Goal: Information Seeking & Learning: Learn about a topic

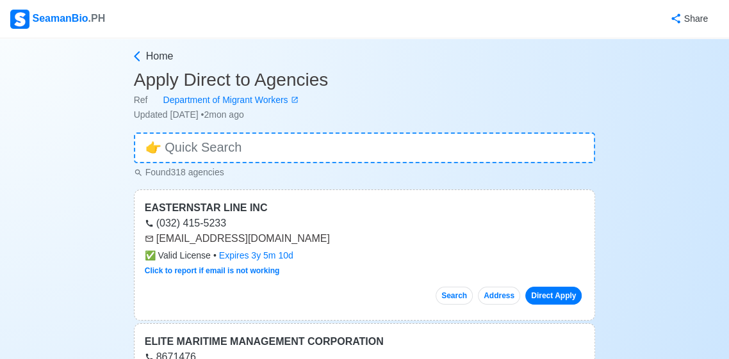
click at [51, 28] on div "SeamanBio .PH" at bounding box center [57, 19] width 95 height 19
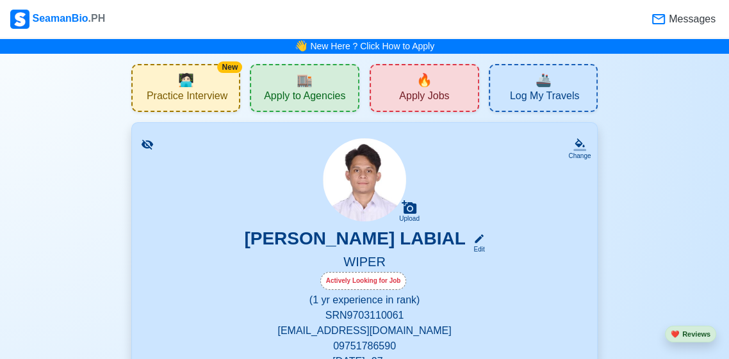
click at [691, 24] on span "Messages" at bounding box center [690, 19] width 49 height 15
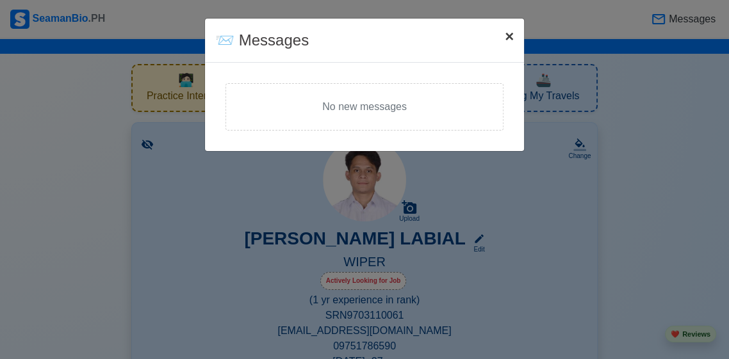
click at [504, 49] on button "× Close" at bounding box center [509, 37] width 29 height 36
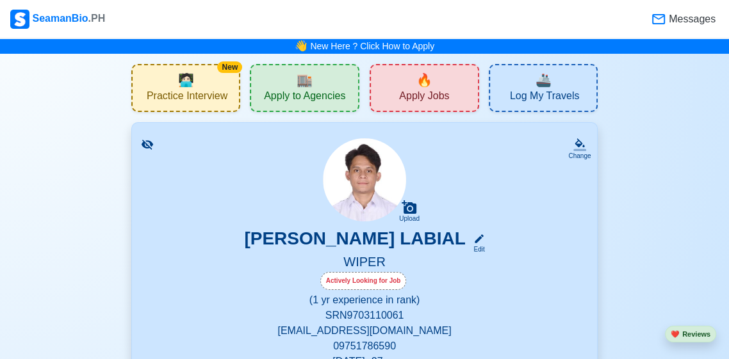
click at [466, 92] on div "🔥 Apply Jobs" at bounding box center [425, 88] width 110 height 48
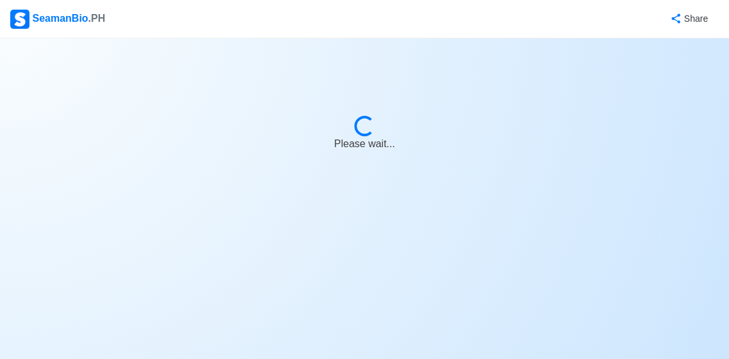
select select "Wiper"
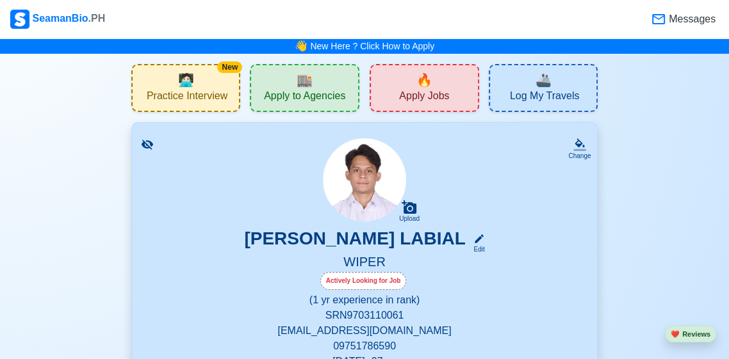
click at [344, 90] on span "Apply to Agencies" at bounding box center [304, 98] width 81 height 16
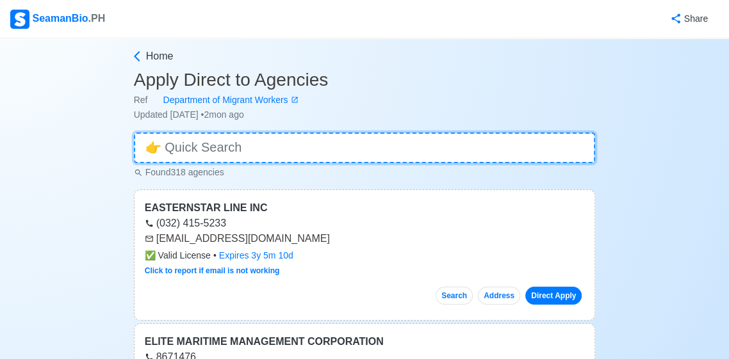
click at [365, 153] on input at bounding box center [365, 148] width 462 height 31
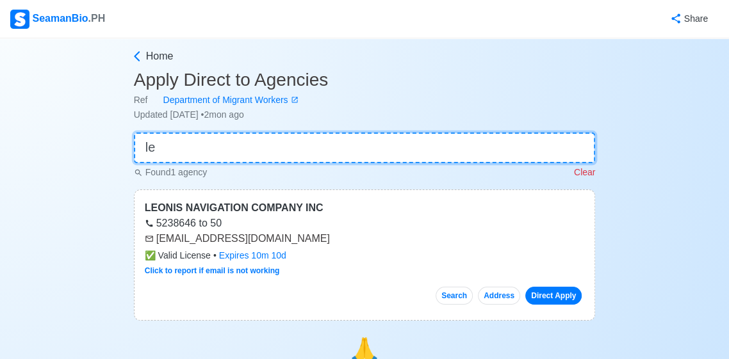
type input "l"
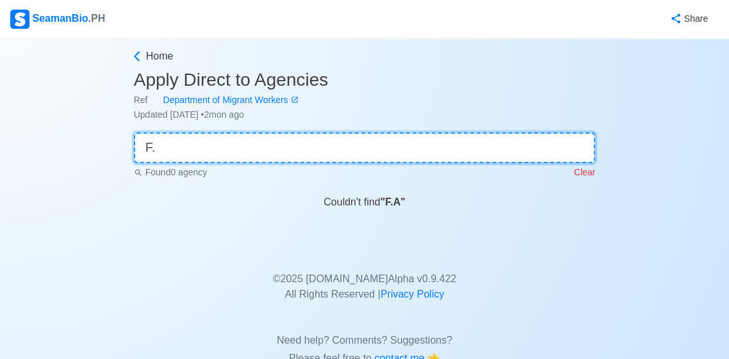
type input "F"
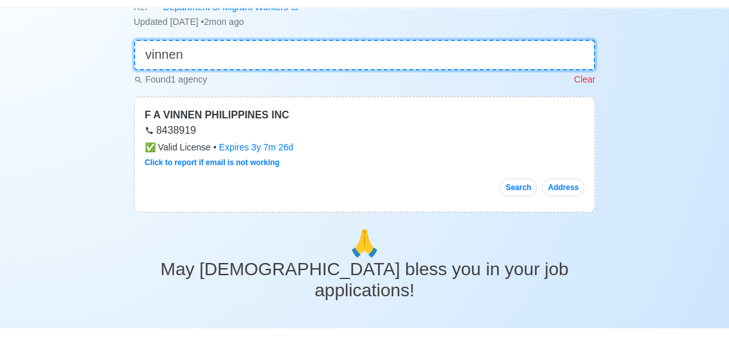
scroll to position [63, 0]
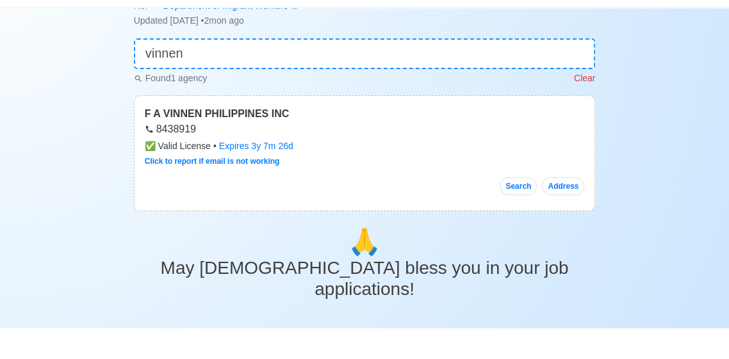
click at [474, 198] on div "Search Address" at bounding box center [365, 212] width 440 height 28
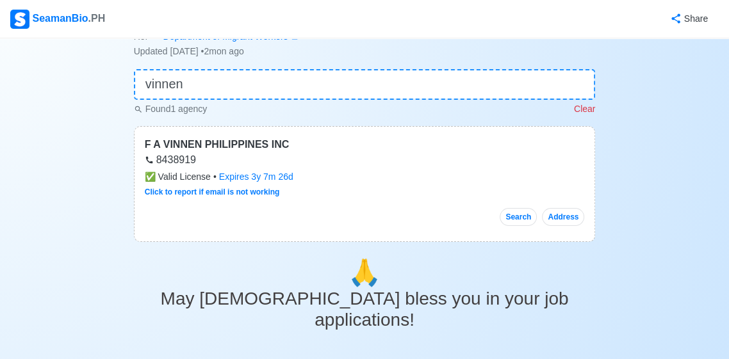
click at [467, 233] on div "F A VINNEN PHILIPPINES INC 8438919 ✅ Valid License • Expires 3y 7m 26d Click to…" at bounding box center [365, 184] width 462 height 116
click at [473, 231] on div "F A VINNEN PHILIPPINES INC 8438919 ✅ Valid License • Expires 3y 7m 26d Click to…" at bounding box center [365, 184] width 462 height 116
click at [468, 231] on div "F A VINNEN PHILIPPINES INC 8438919 ✅ Valid License • Expires 3y 7m 26d Click to…" at bounding box center [365, 184] width 462 height 116
click at [470, 234] on div "F A VINNEN PHILIPPINES INC 8438919 ✅ Valid License • Expires 3y 7m 26d Click to…" at bounding box center [365, 184] width 462 height 116
click at [470, 236] on div "F A VINNEN PHILIPPINES INC 8438919 ✅ Valid License • Expires 3y 7m 26d Click to…" at bounding box center [365, 184] width 462 height 116
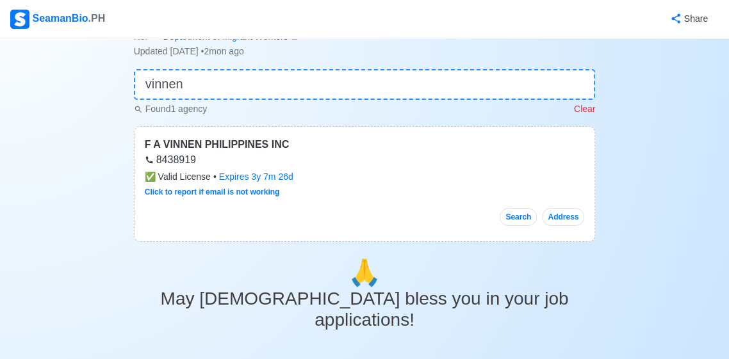
click at [472, 235] on div "F A VINNEN PHILIPPINES INC 8438919 ✅ Valid License • Expires 3y 7m 26d Click to…" at bounding box center [365, 184] width 462 height 116
click at [475, 238] on div "F A VINNEN PHILIPPINES INC 8438919 ✅ Valid License • Expires 3y 7m 26d Click to…" at bounding box center [365, 184] width 462 height 116
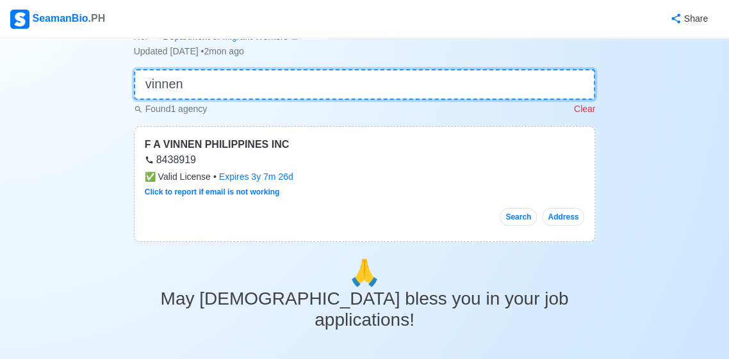
click at [479, 90] on input "vinnen" at bounding box center [365, 84] width 462 height 31
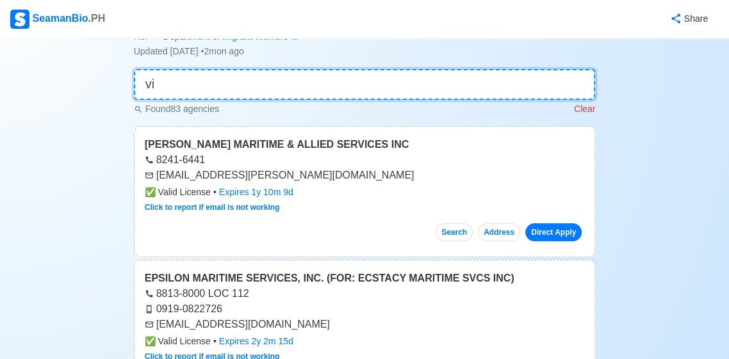
type input "v"
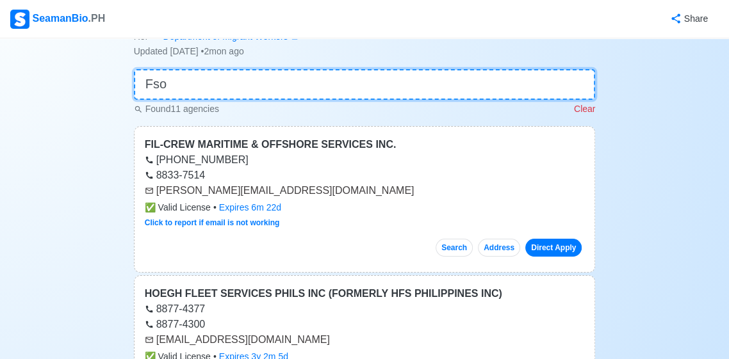
scroll to position [62, 0]
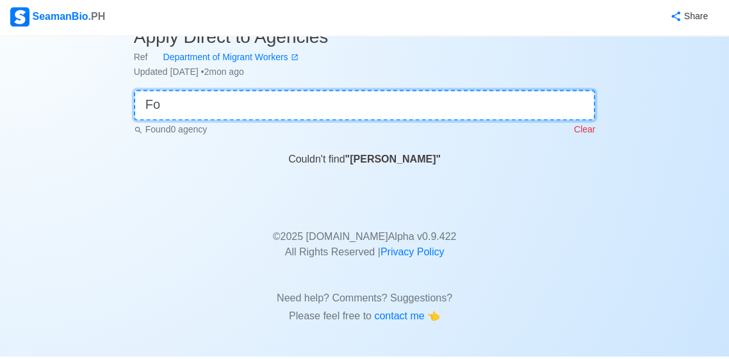
type input "F"
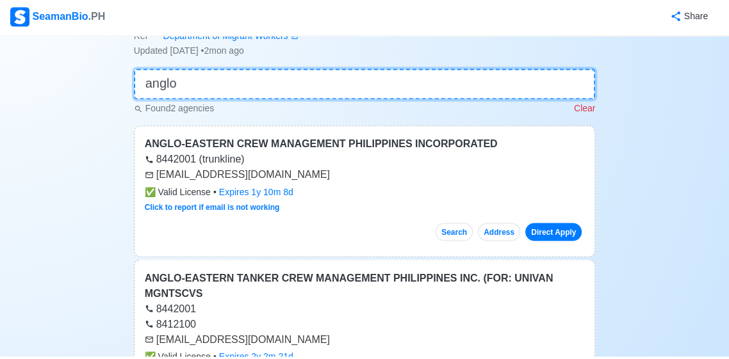
type input "anglo"
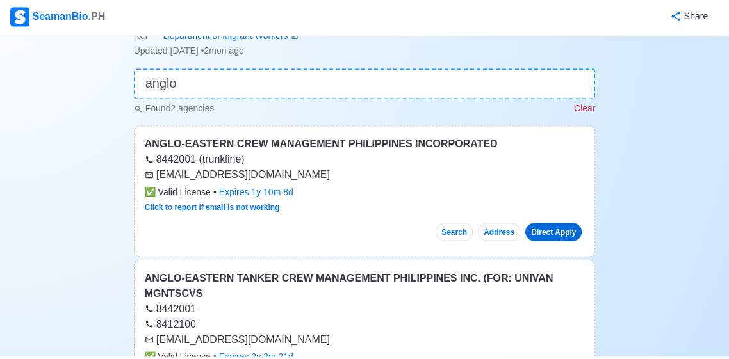
click at [564, 241] on link "Direct Apply" at bounding box center [553, 235] width 56 height 18
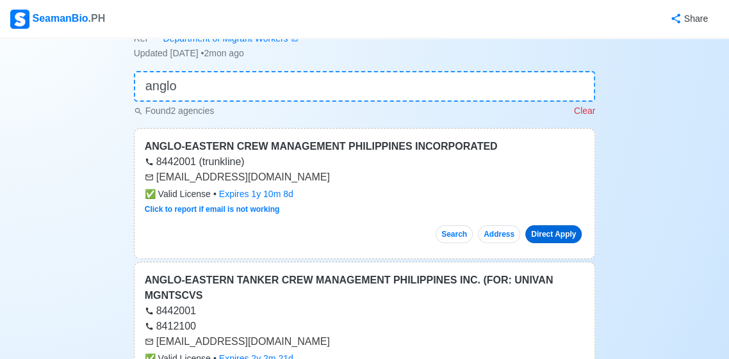
scroll to position [0, 0]
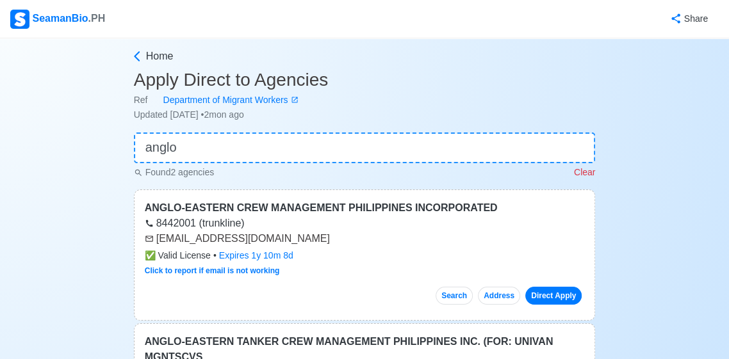
click at [70, 24] on div "SeamanBio .PH" at bounding box center [57, 19] width 95 height 19
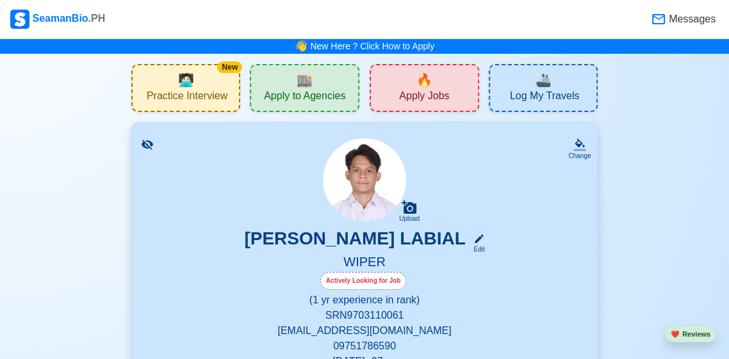
scroll to position [277, 0]
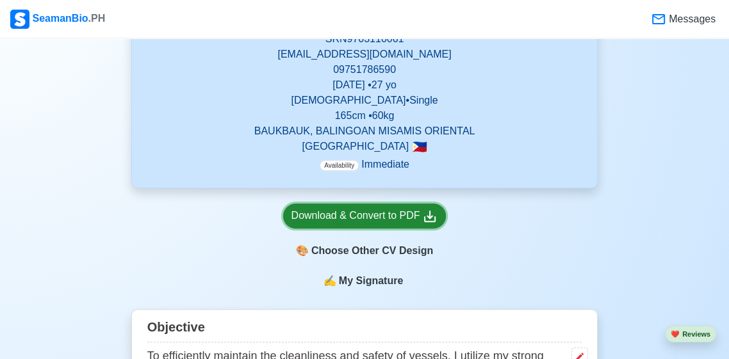
click at [433, 213] on icon at bounding box center [429, 216] width 15 height 15
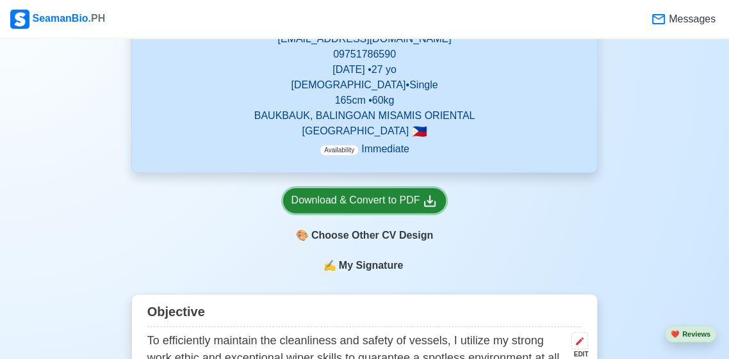
scroll to position [0, 0]
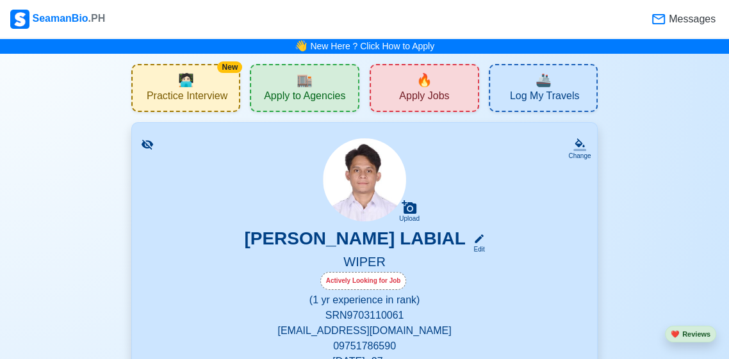
click at [332, 95] on span "Apply to Agencies" at bounding box center [304, 98] width 81 height 16
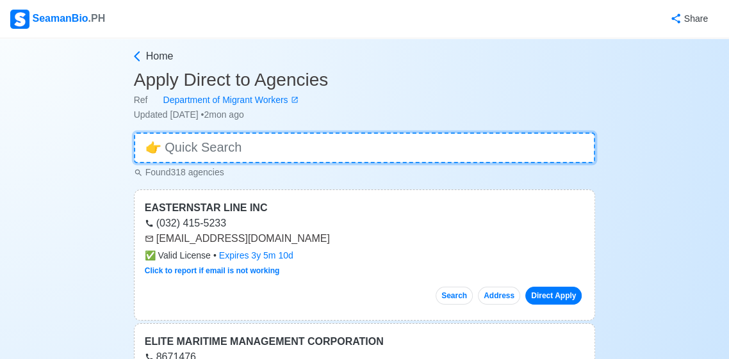
click at [514, 154] on input at bounding box center [365, 148] width 462 height 31
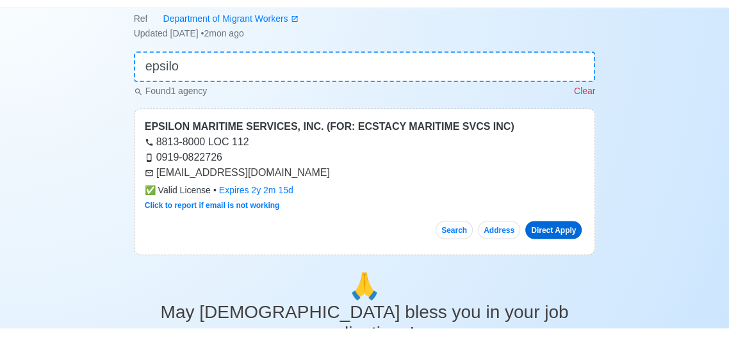
click at [567, 267] on link "Direct Apply" at bounding box center [553, 261] width 56 height 18
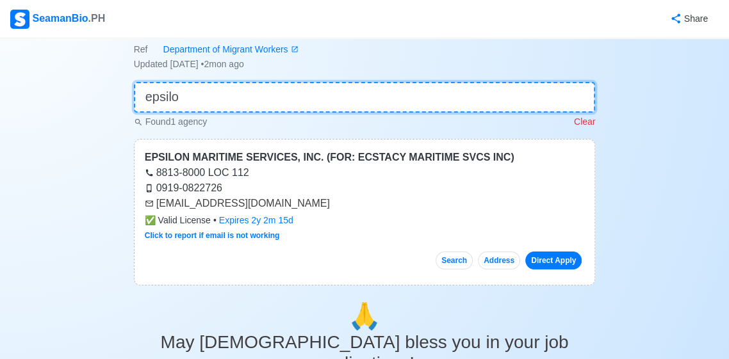
click at [487, 104] on input "epsilo" at bounding box center [365, 97] width 462 height 31
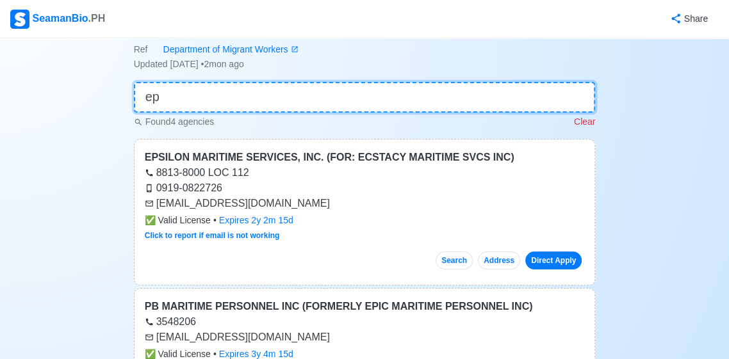
type input "e"
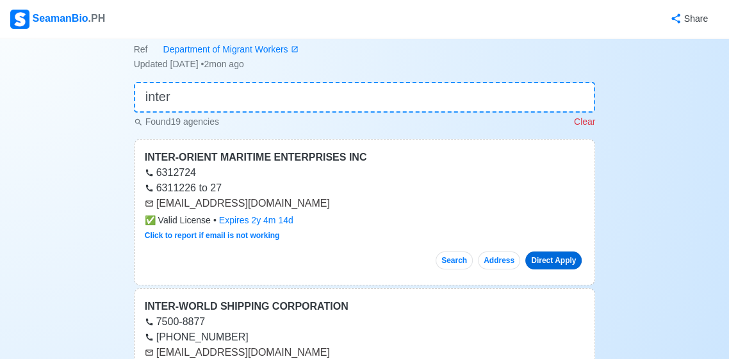
click at [576, 261] on link "Direct Apply" at bounding box center [553, 261] width 56 height 18
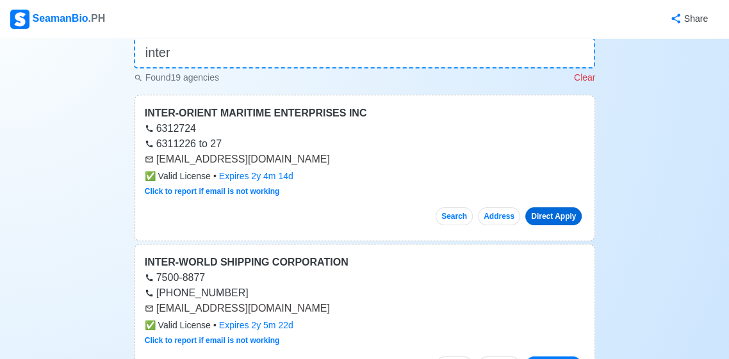
scroll to position [97, 0]
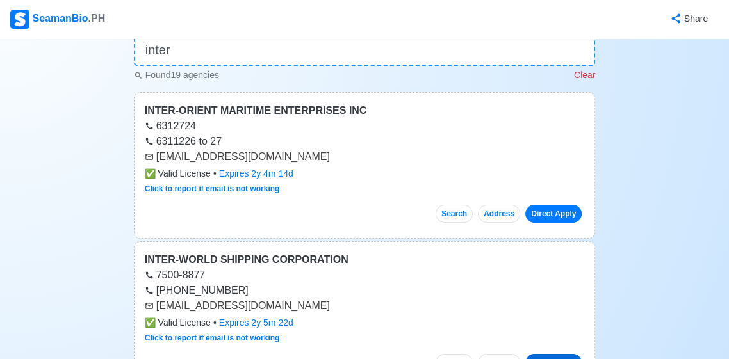
click at [570, 359] on link "Direct Apply" at bounding box center [553, 363] width 56 height 18
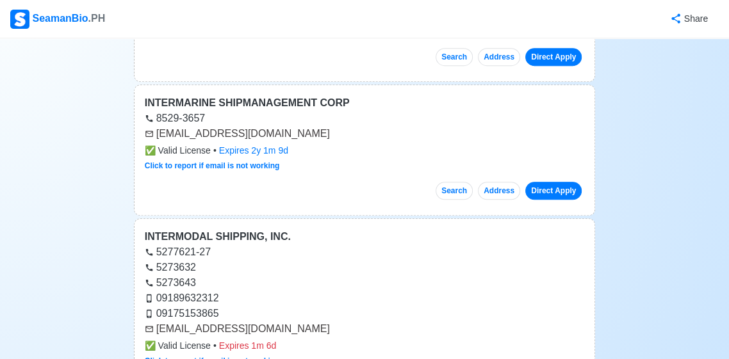
scroll to position [568, 0]
click at [562, 196] on link "Direct Apply" at bounding box center [553, 192] width 56 height 18
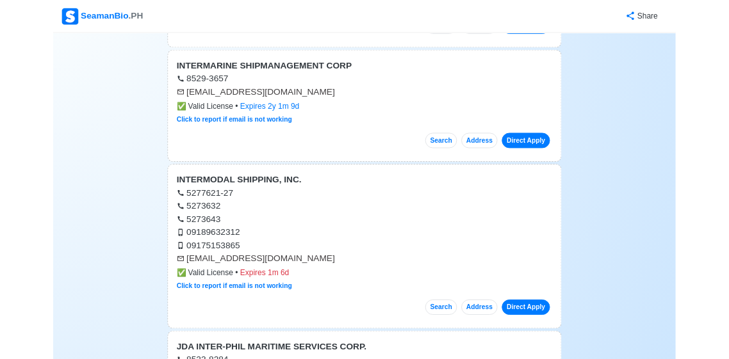
scroll to position [629, 0]
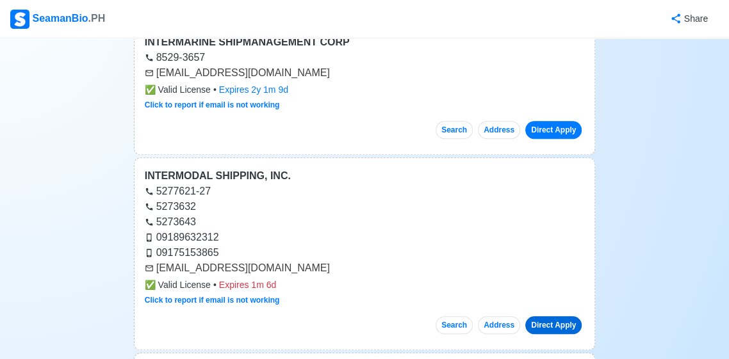
click at [551, 318] on link "Direct Apply" at bounding box center [553, 326] width 56 height 18
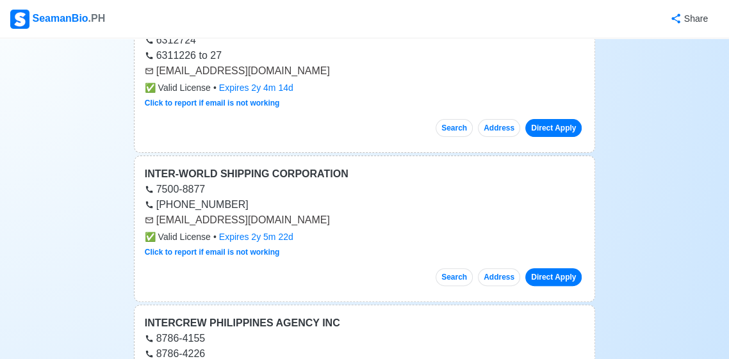
scroll to position [0, 0]
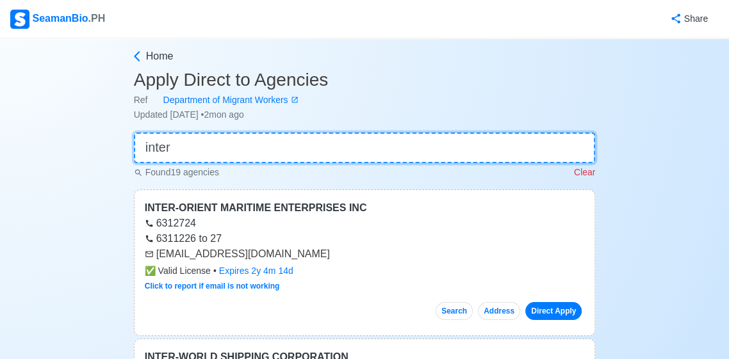
click at [533, 154] on input "inter" at bounding box center [365, 148] width 462 height 31
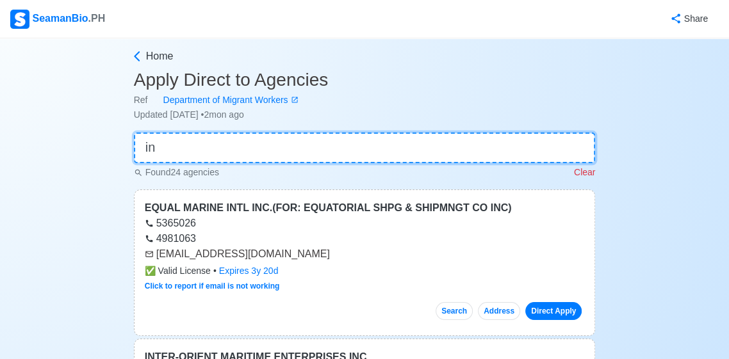
type input "i"
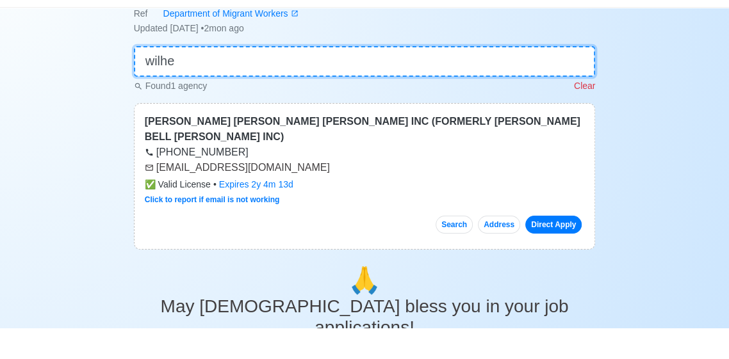
scroll to position [56, 0]
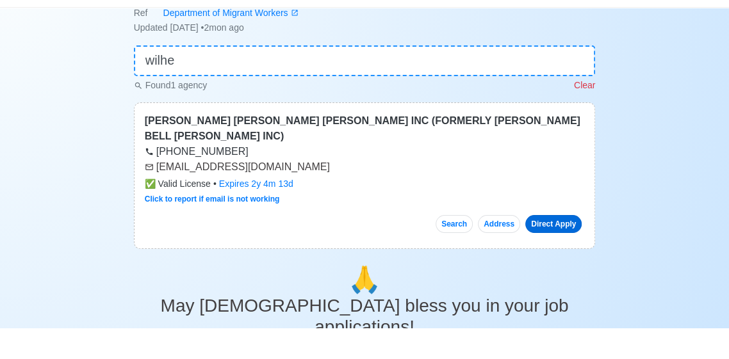
click at [568, 259] on link "Direct Apply" at bounding box center [553, 255] width 56 height 18
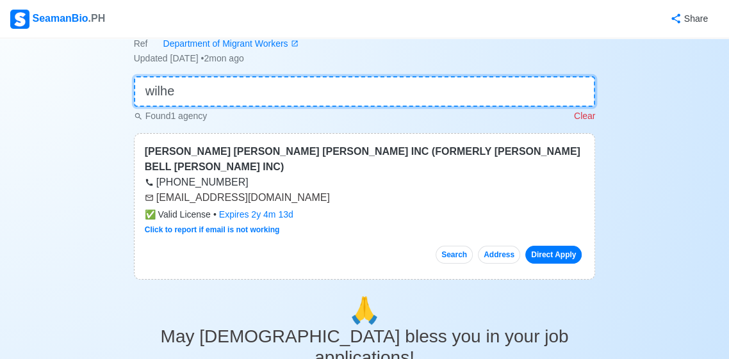
click at [554, 90] on input "wilhe" at bounding box center [365, 91] width 462 height 31
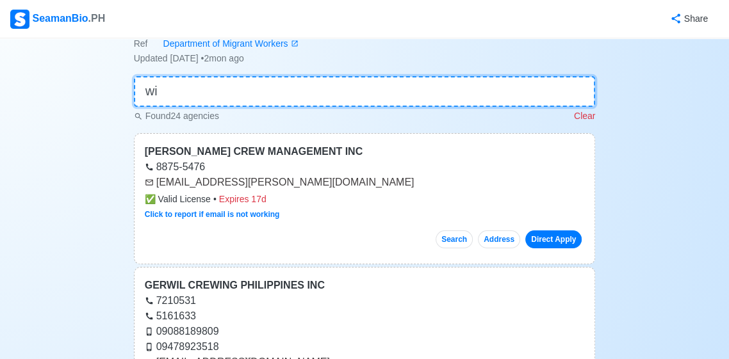
type input "w"
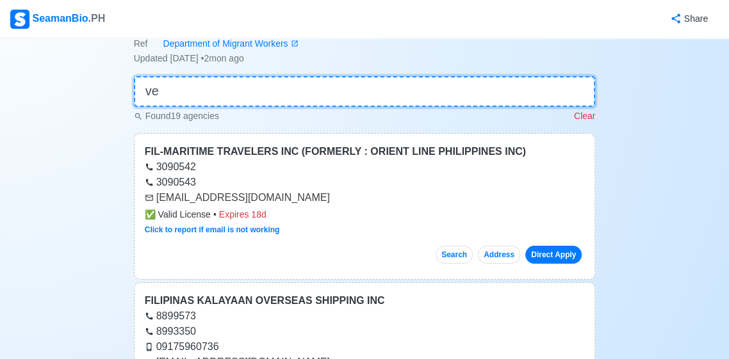
type input "v"
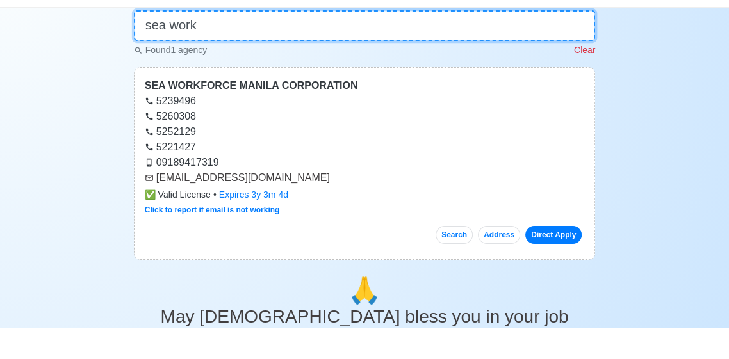
scroll to position [99, 0]
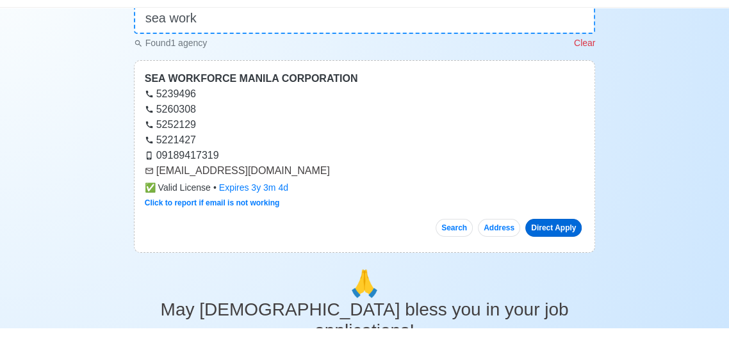
click at [568, 264] on link "Direct Apply" at bounding box center [553, 259] width 56 height 18
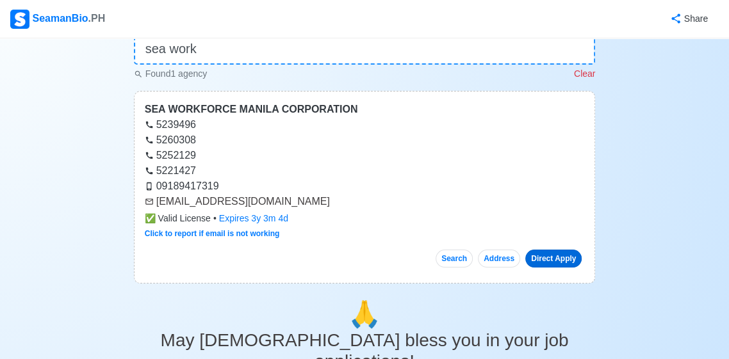
scroll to position [0, 0]
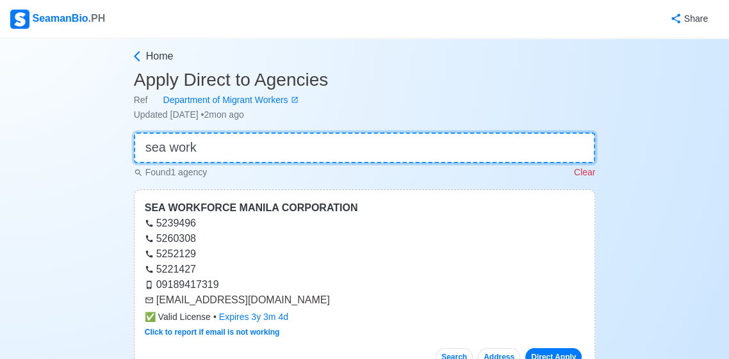
click at [425, 154] on input "sea work" at bounding box center [365, 148] width 462 height 31
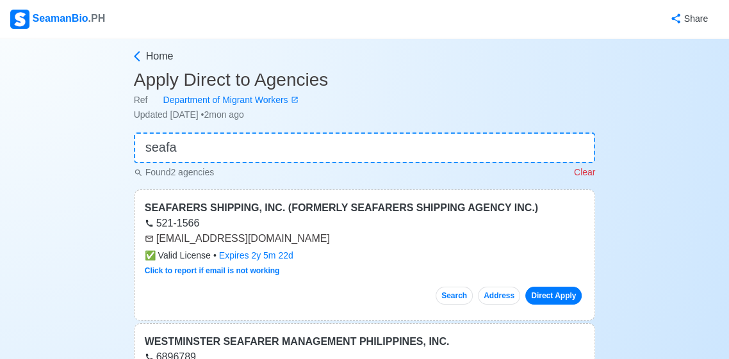
click at [572, 302] on link "Direct Apply" at bounding box center [553, 296] width 56 height 18
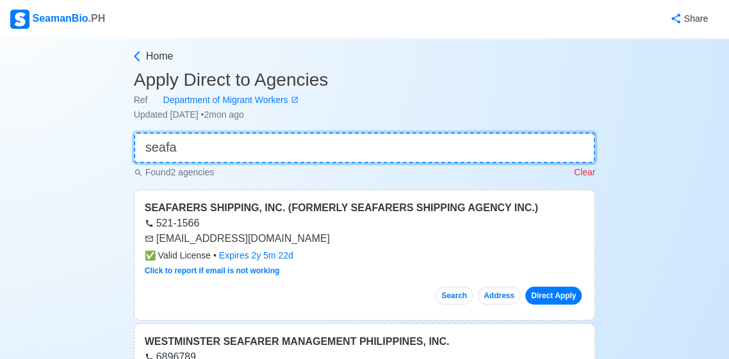
click at [524, 151] on input "seafa" at bounding box center [365, 148] width 462 height 31
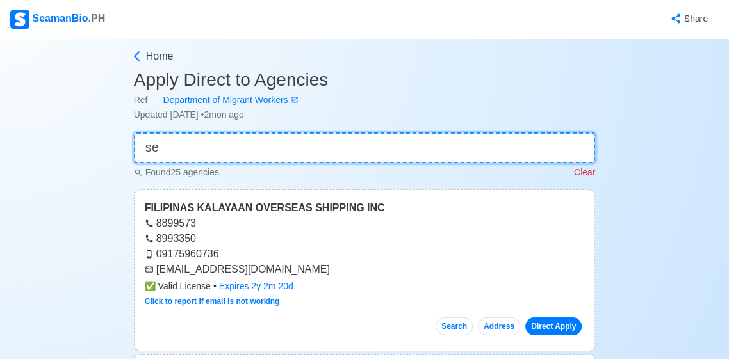
type input "s"
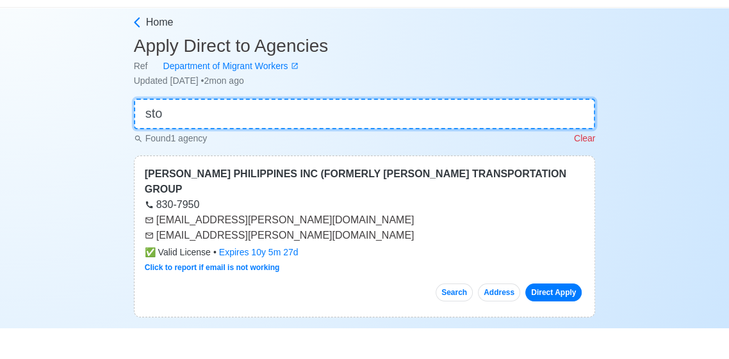
scroll to position [8, 0]
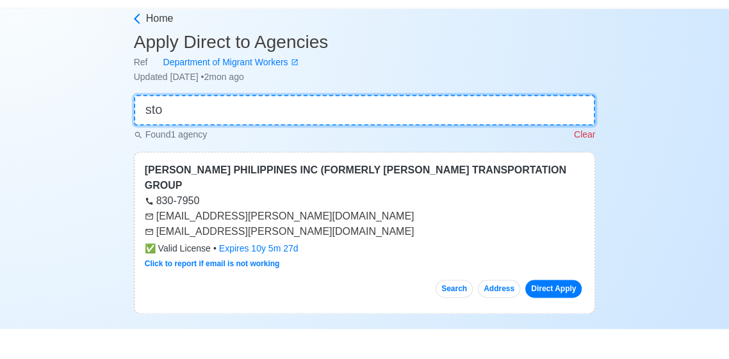
type input "sto"
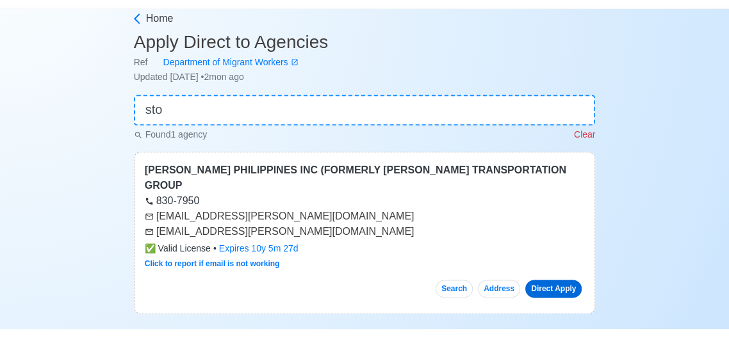
click at [565, 320] on link "Direct Apply" at bounding box center [553, 319] width 56 height 18
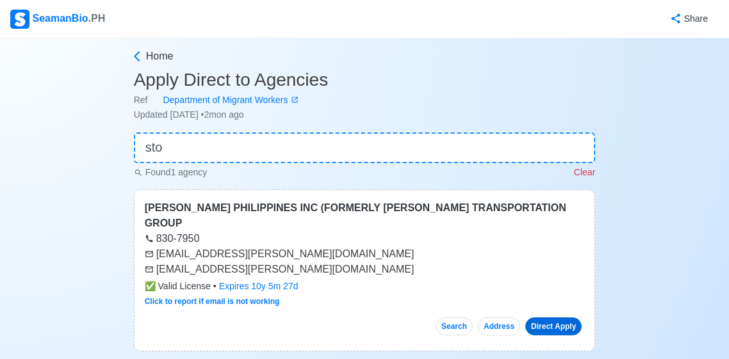
scroll to position [8, 0]
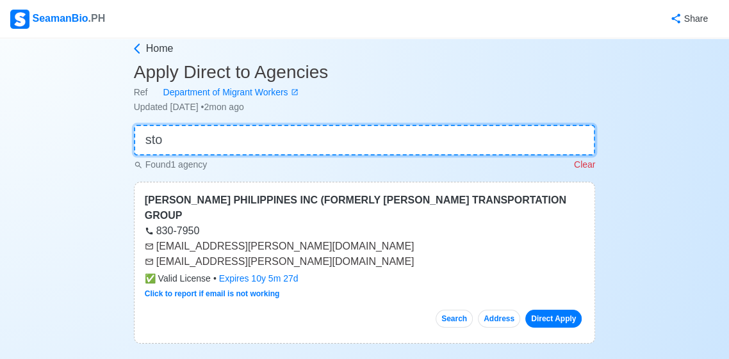
click at [488, 137] on input "sto" at bounding box center [365, 140] width 462 height 31
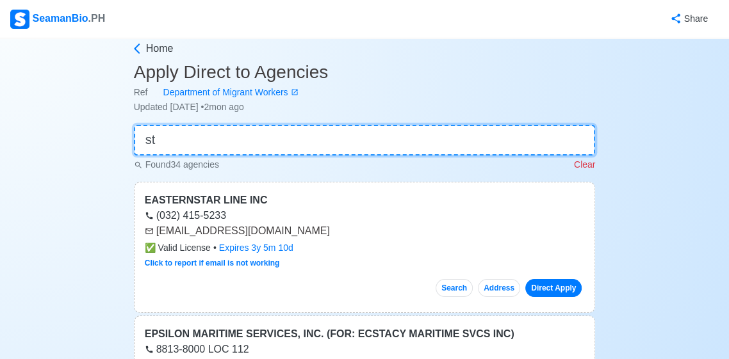
type input "s"
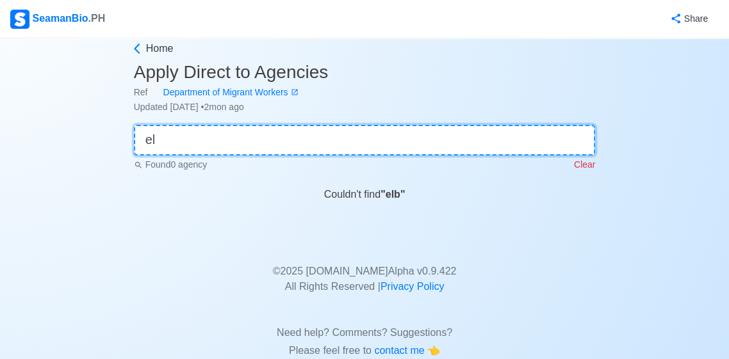
type input "e"
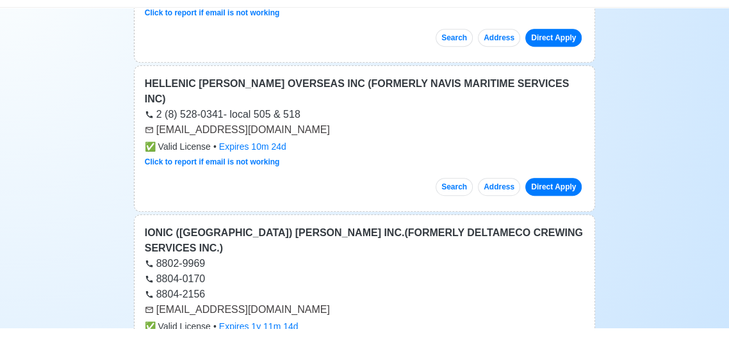
scroll to position [496, 0]
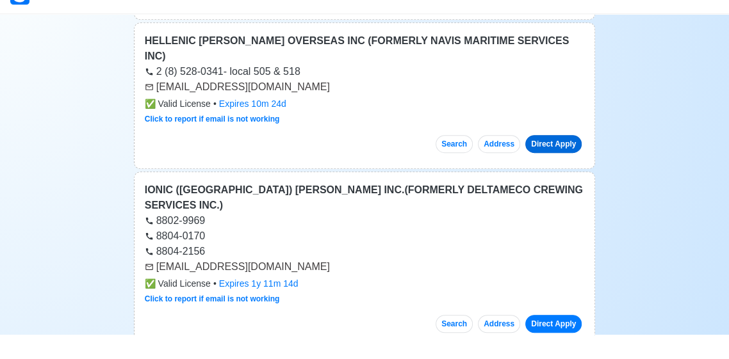
click at [563, 160] on link "Direct Apply" at bounding box center [553, 169] width 56 height 18
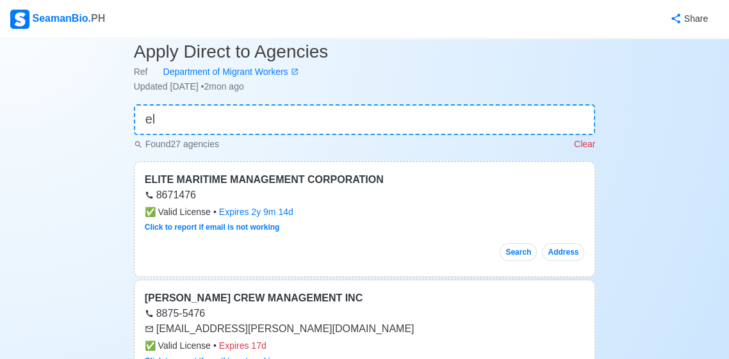
scroll to position [0, 0]
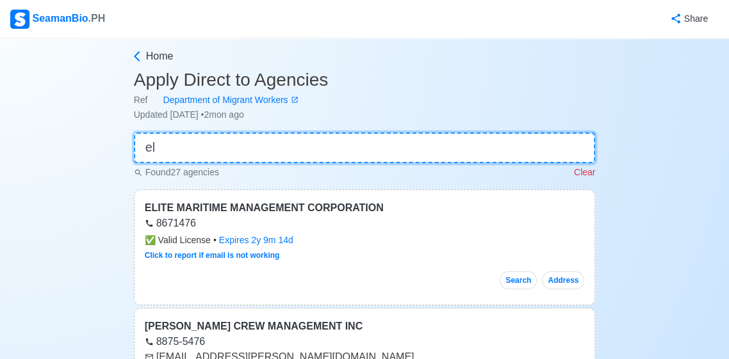
click at [474, 142] on input "el" at bounding box center [365, 148] width 462 height 31
type input "e"
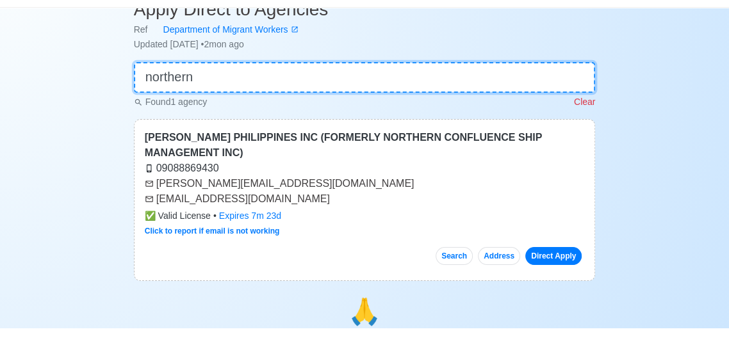
scroll to position [40, 0]
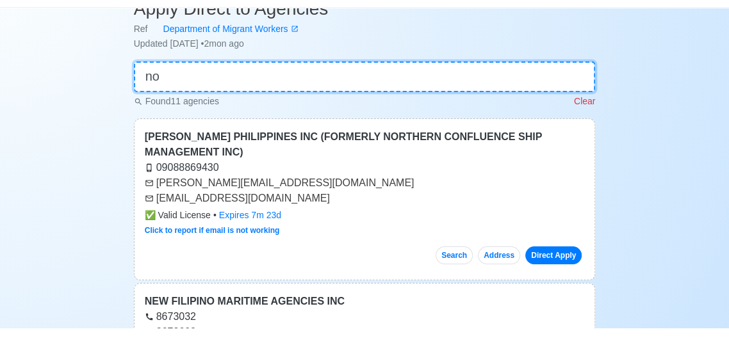
type input "n"
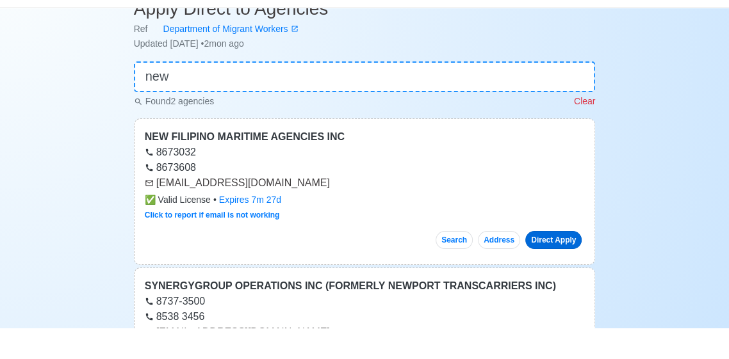
click at [567, 277] on link "Direct Apply" at bounding box center [553, 271] width 56 height 18
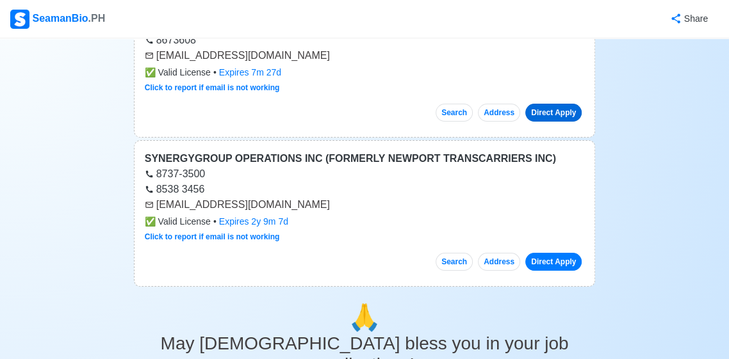
scroll to position [200, 0]
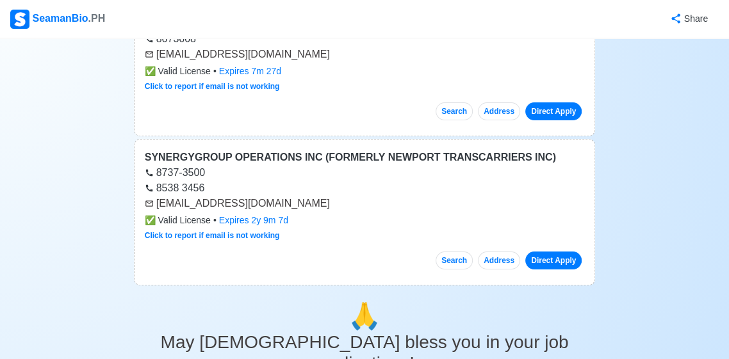
click at [551, 259] on link "Direct Apply" at bounding box center [553, 261] width 56 height 18
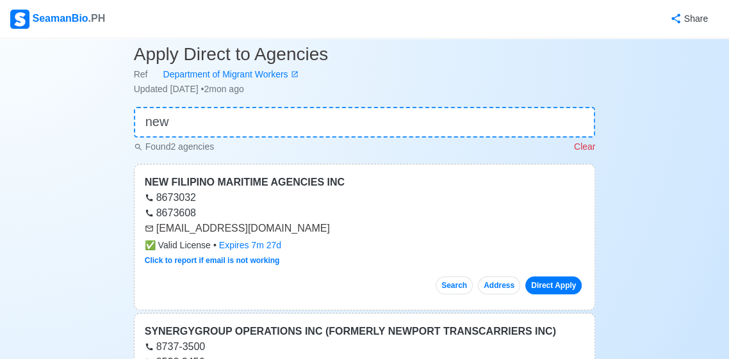
scroll to position [0, 0]
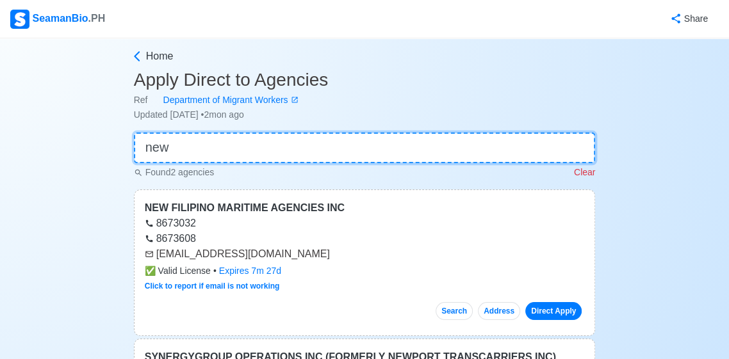
click at [457, 153] on input "new" at bounding box center [365, 148] width 462 height 31
type input "n"
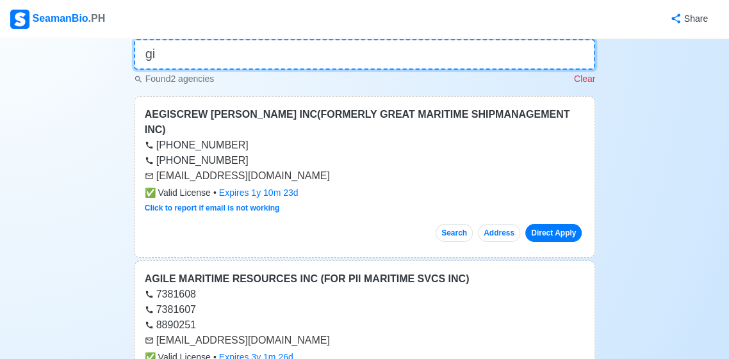
scroll to position [93, 0]
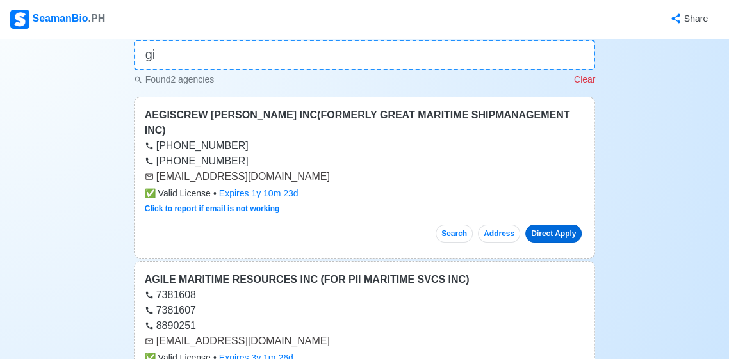
click at [566, 225] on link "Direct Apply" at bounding box center [553, 234] width 56 height 18
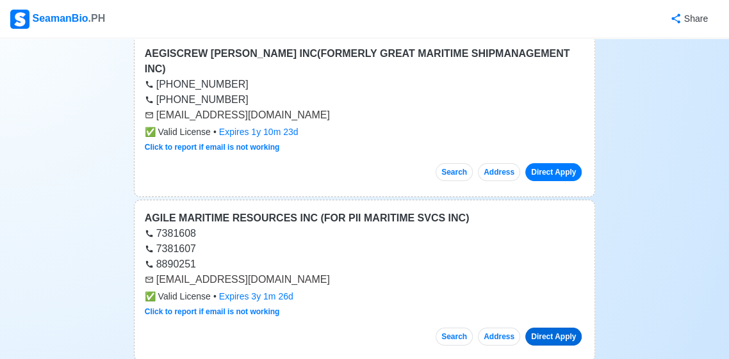
click at [563, 328] on link "Direct Apply" at bounding box center [553, 337] width 56 height 18
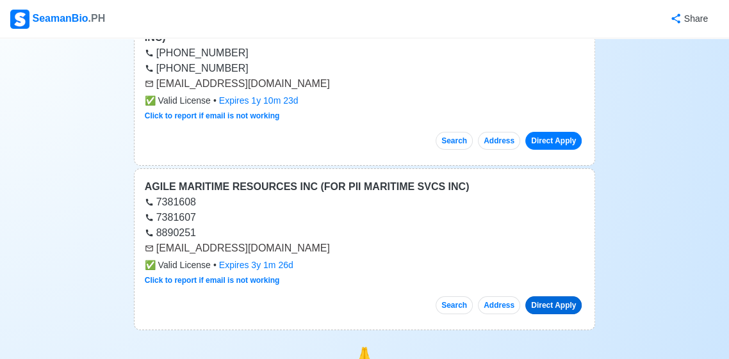
scroll to position [0, 0]
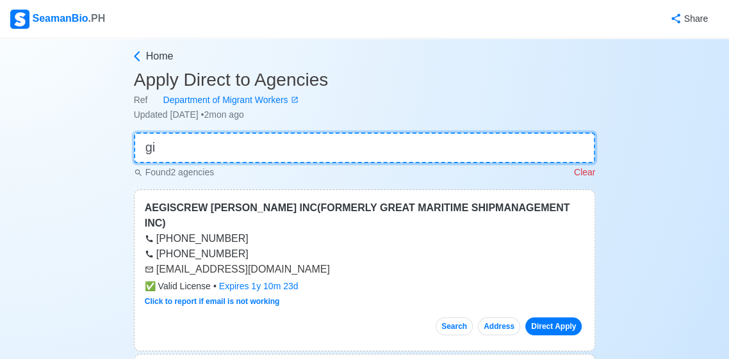
click at [515, 151] on input "gi" at bounding box center [365, 148] width 462 height 31
type input "g"
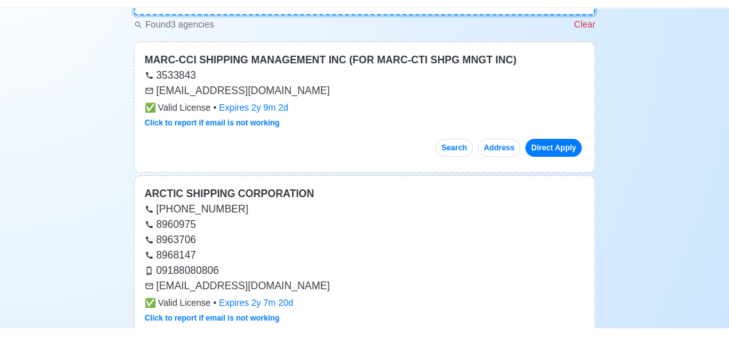
scroll to position [118, 0]
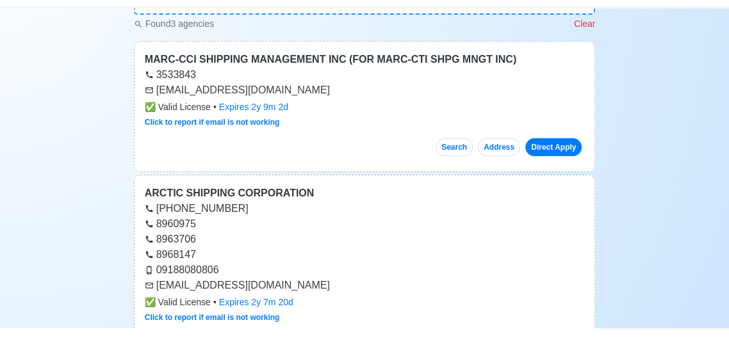
click at [533, 287] on div "8968147" at bounding box center [365, 285] width 440 height 15
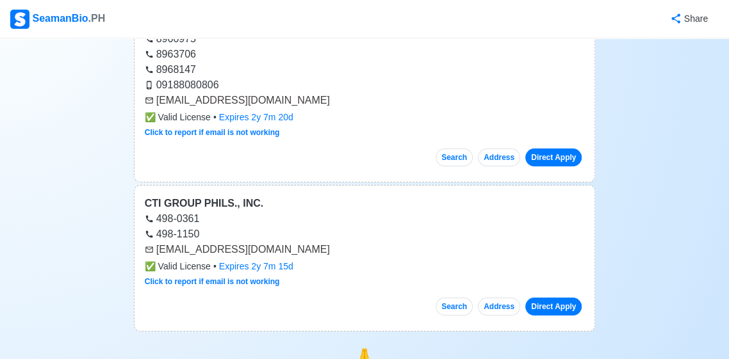
scroll to position [334, 0]
click at [563, 309] on link "Direct Apply" at bounding box center [553, 307] width 56 height 18
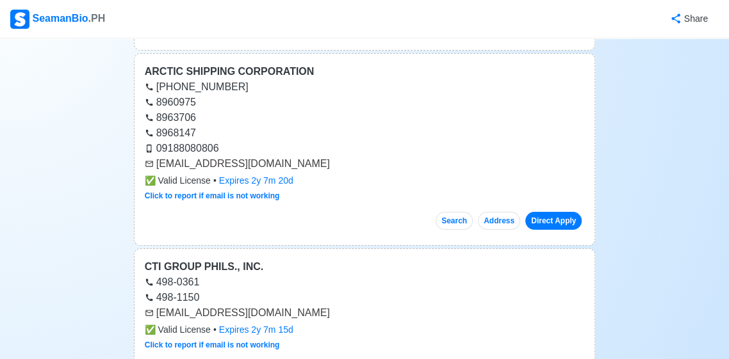
scroll to position [270, 0]
click at [555, 226] on link "Direct Apply" at bounding box center [553, 222] width 56 height 18
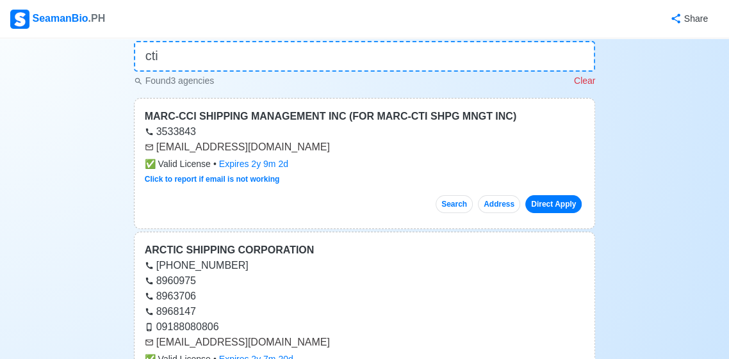
scroll to position [90, 0]
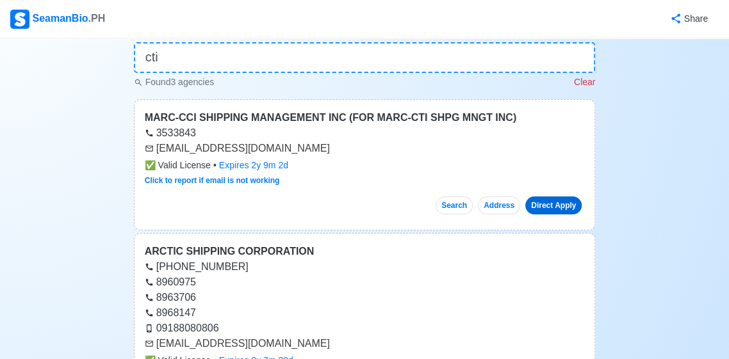
click at [554, 204] on link "Direct Apply" at bounding box center [553, 206] width 56 height 18
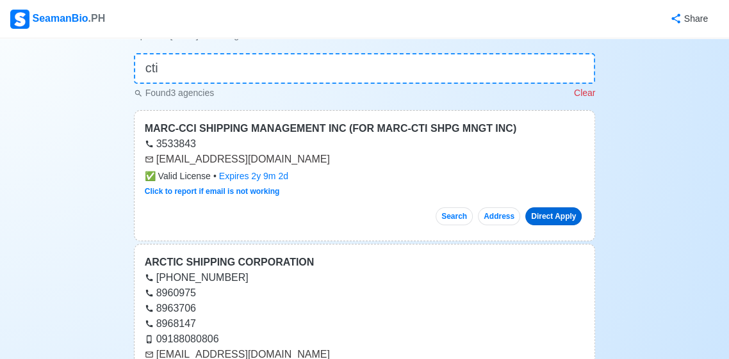
scroll to position [78, 0]
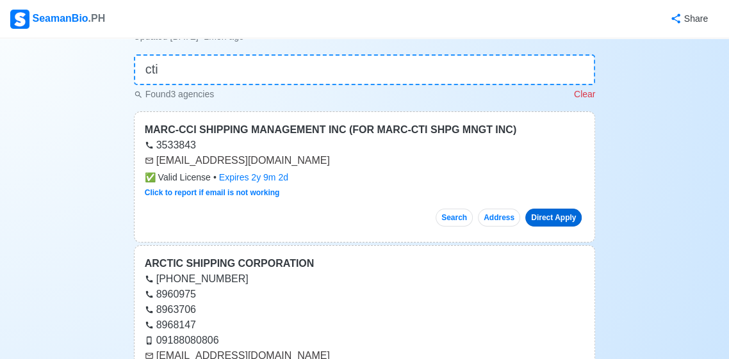
click at [575, 216] on link "Direct Apply" at bounding box center [553, 218] width 56 height 18
click at [498, 92] on div "Found 3 agencies Clear" at bounding box center [365, 93] width 462 height 16
click at [493, 74] on input "cti" at bounding box center [365, 69] width 462 height 31
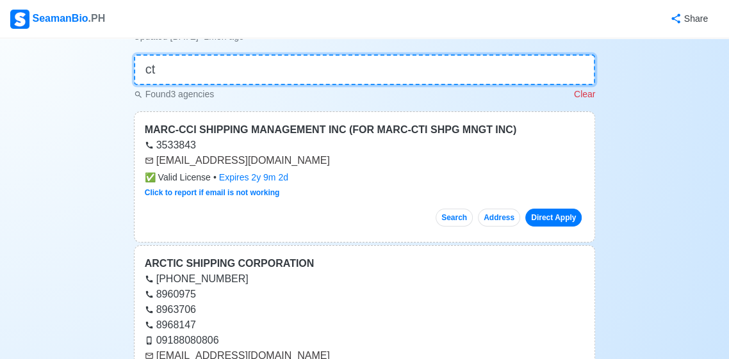
type input "c"
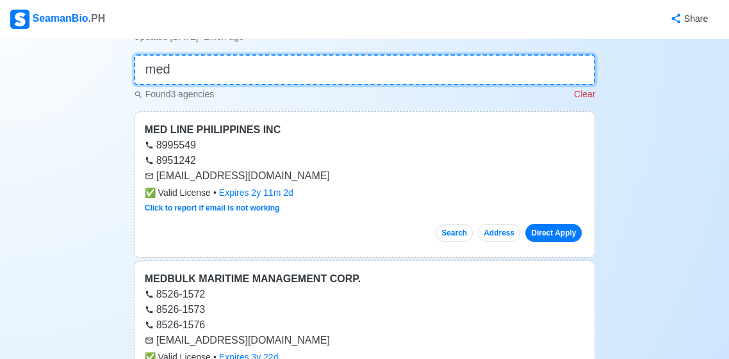
click at [497, 72] on input "med" at bounding box center [365, 69] width 462 height 31
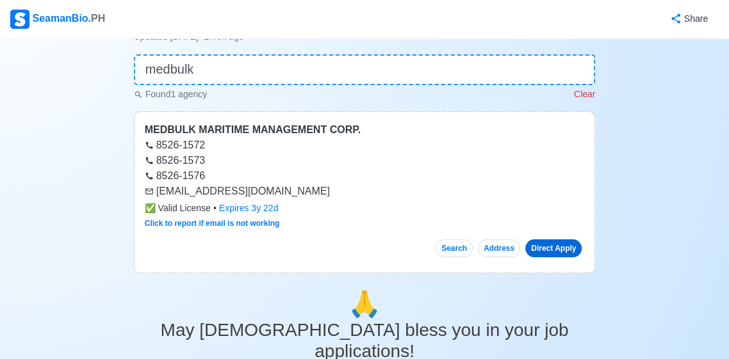
click at [574, 249] on link "Direct Apply" at bounding box center [553, 249] width 56 height 18
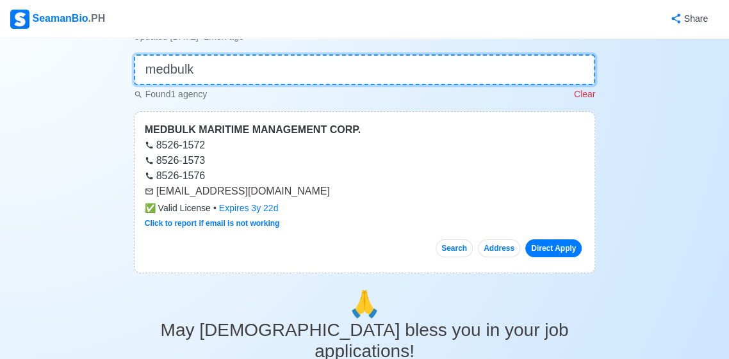
click at [501, 72] on input "medbulk" at bounding box center [365, 69] width 462 height 31
type input "m"
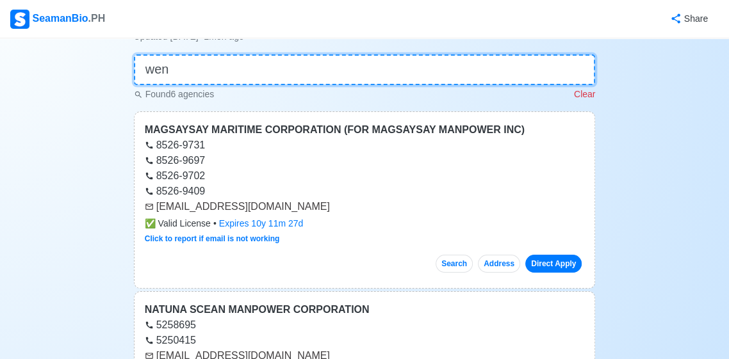
scroll to position [62, 0]
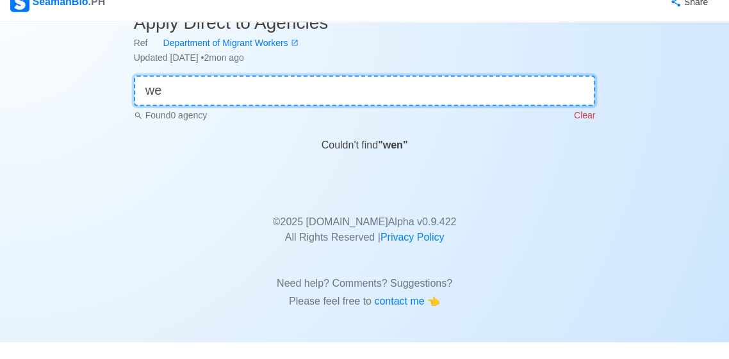
type input "w"
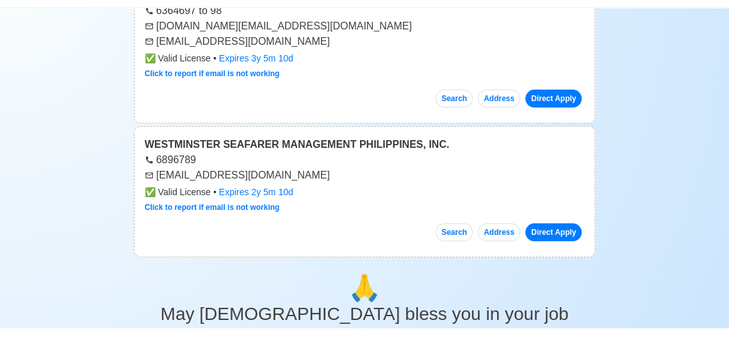
scroll to position [187, 0]
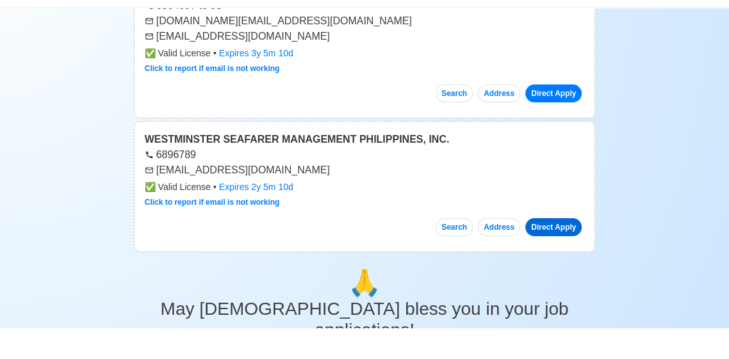
click at [566, 263] on link "Direct Apply" at bounding box center [553, 258] width 56 height 18
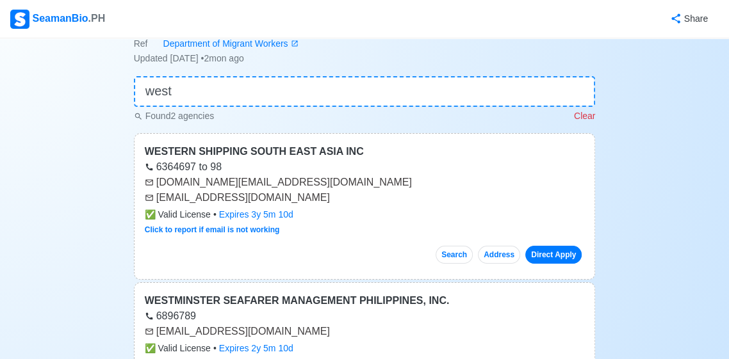
scroll to position [55, 0]
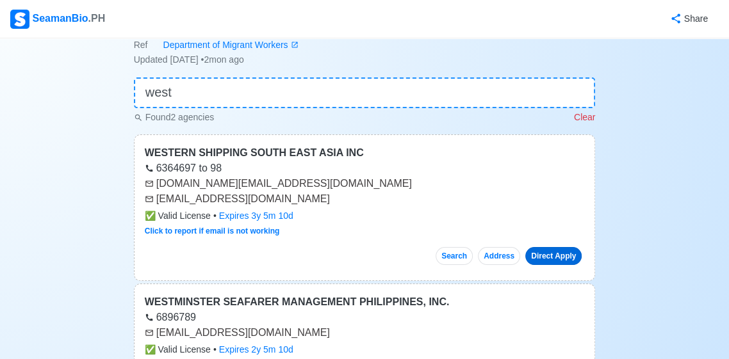
click at [556, 253] on link "Direct Apply" at bounding box center [553, 256] width 56 height 18
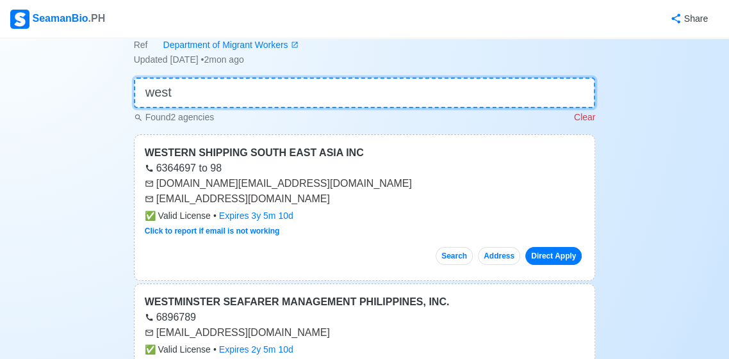
click at [478, 90] on input "west" at bounding box center [365, 93] width 462 height 31
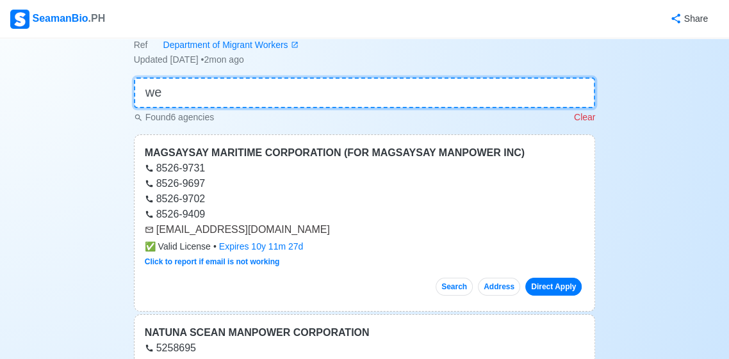
type input "w"
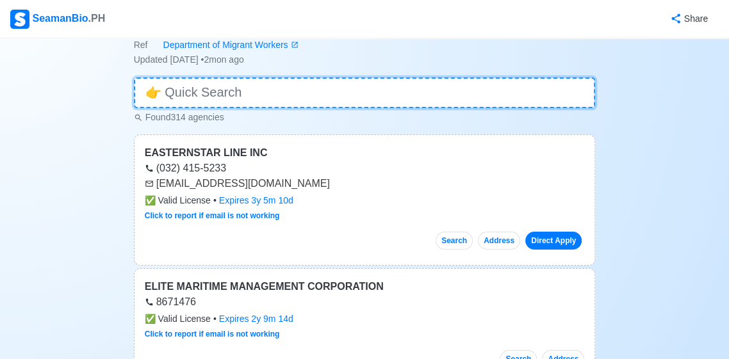
click at [565, 95] on input at bounding box center [365, 93] width 462 height 31
click at [570, 93] on input at bounding box center [365, 93] width 462 height 31
click at [554, 99] on input at bounding box center [365, 93] width 462 height 31
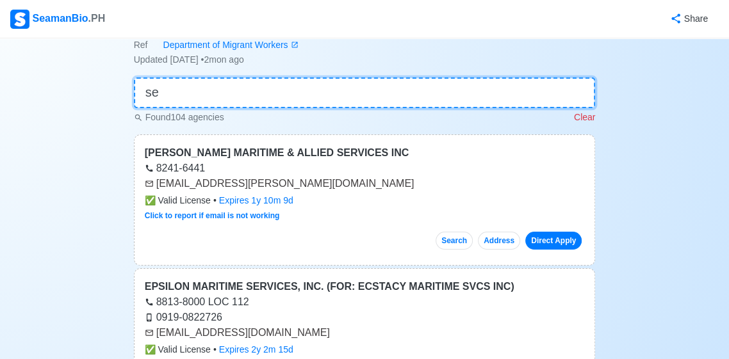
type input "s"
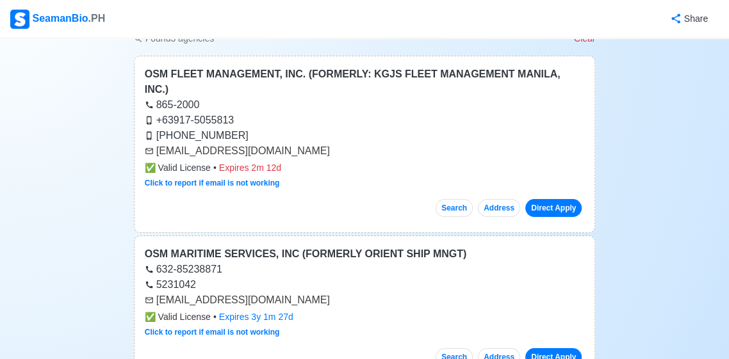
scroll to position [133, 0]
type input "osm"
click at [569, 200] on link "Direct Apply" at bounding box center [553, 209] width 56 height 18
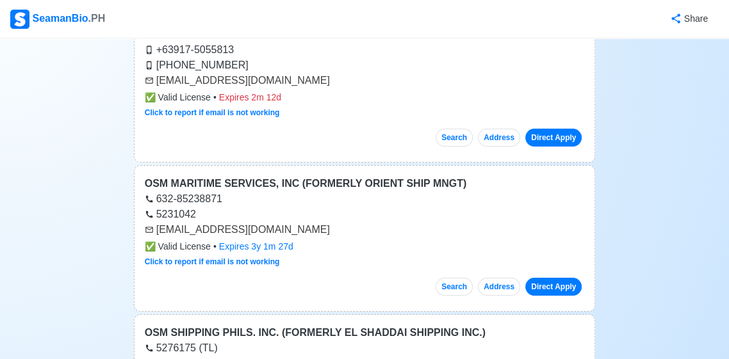
scroll to position [206, 0]
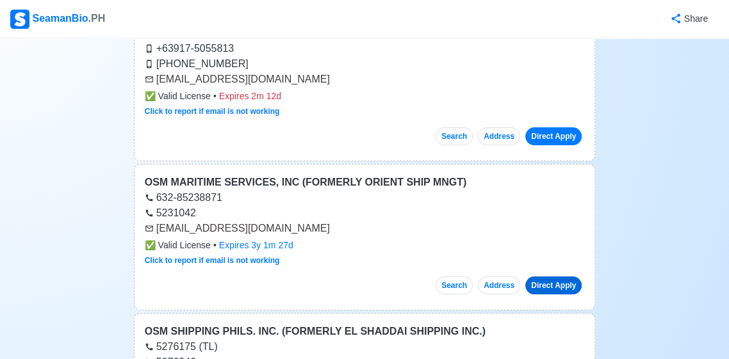
click at [551, 277] on link "Direct Apply" at bounding box center [553, 286] width 56 height 18
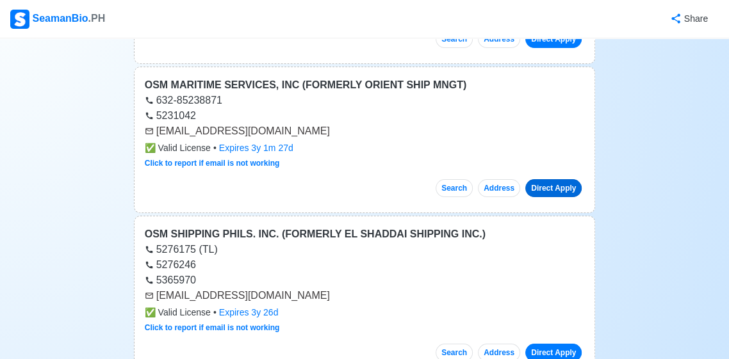
scroll to position [306, 0]
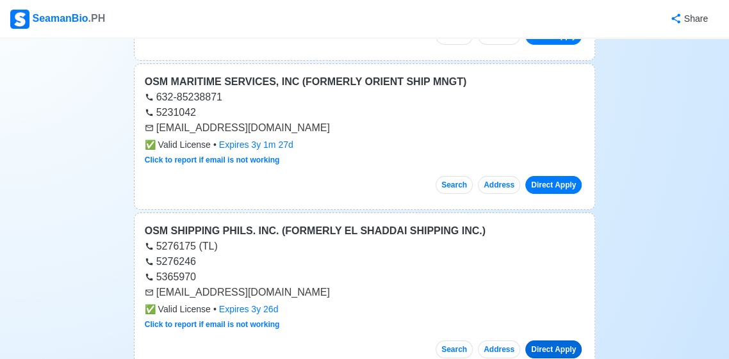
click at [559, 341] on link "Direct Apply" at bounding box center [553, 350] width 56 height 18
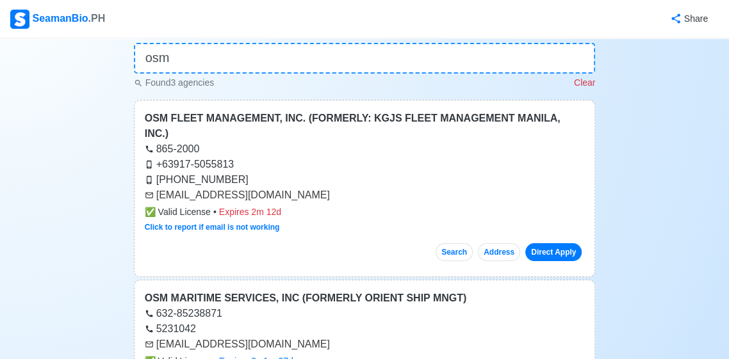
scroll to position [0, 0]
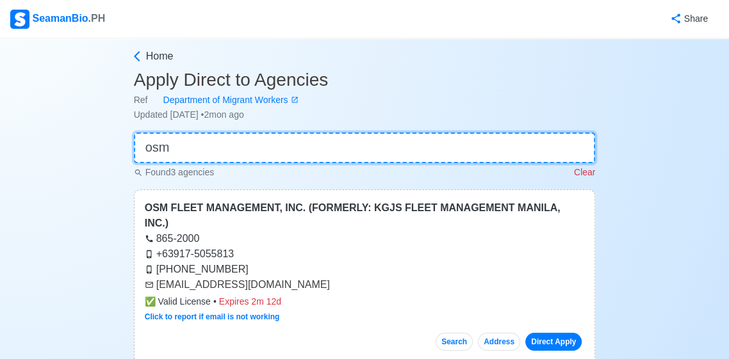
click at [417, 154] on input "osm" at bounding box center [365, 148] width 462 height 31
type input "o"
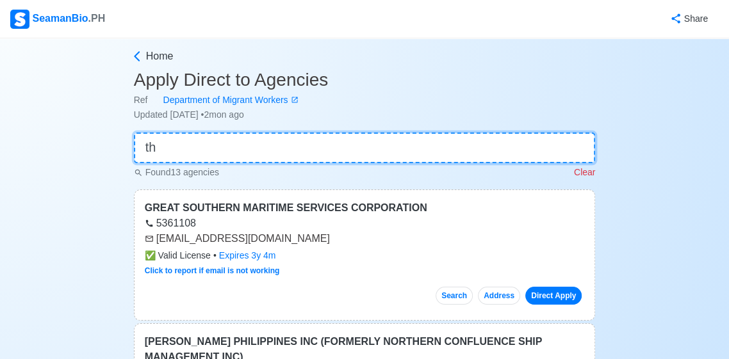
type input "t"
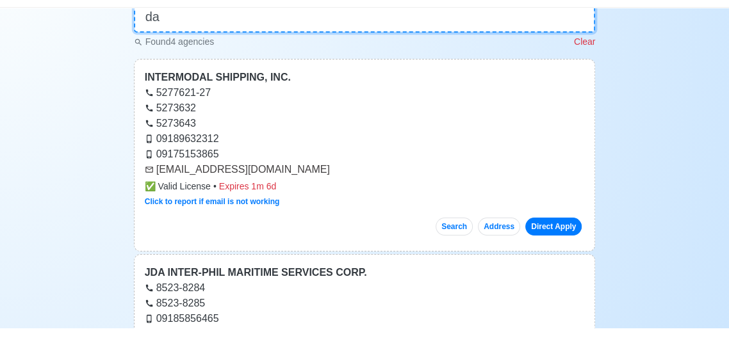
scroll to position [101, 0]
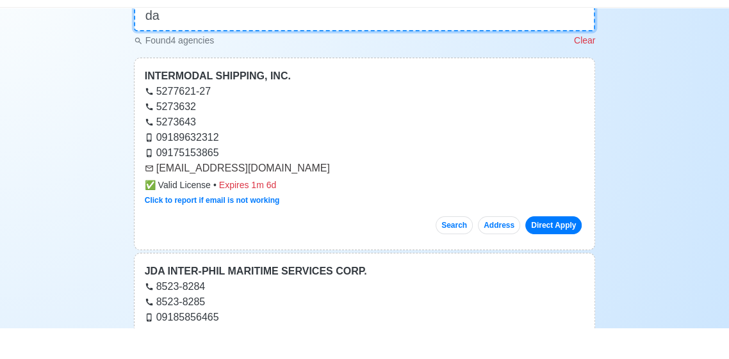
type input "d"
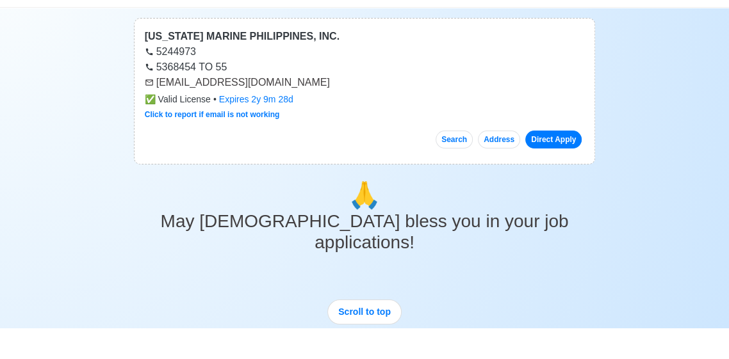
scroll to position [158, 0]
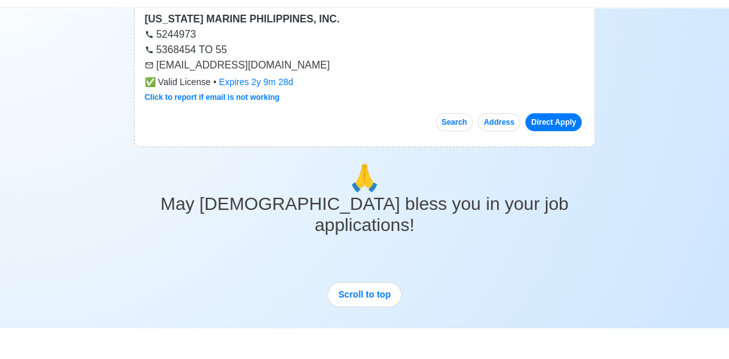
click at [632, 177] on div "Home Apply Direct to Agencies Ref Department of Migrant Workers Updated [DATE] …" at bounding box center [364, 211] width 729 height 663
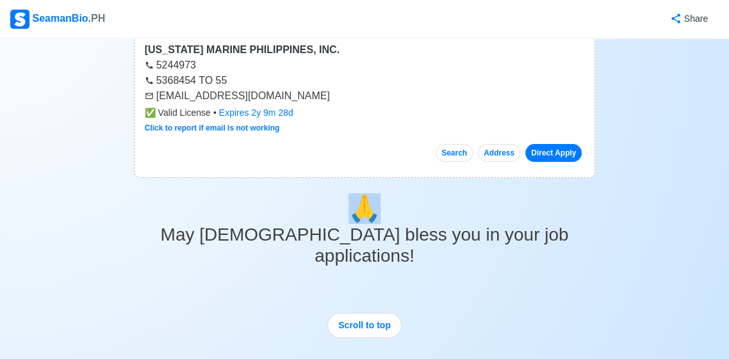
click at [610, 192] on div "Home Apply Direct to Agencies Ref Department of Migrant Workers Updated [DATE] …" at bounding box center [364, 211] width 729 height 663
click at [570, 146] on link "Direct Apply" at bounding box center [553, 153] width 56 height 18
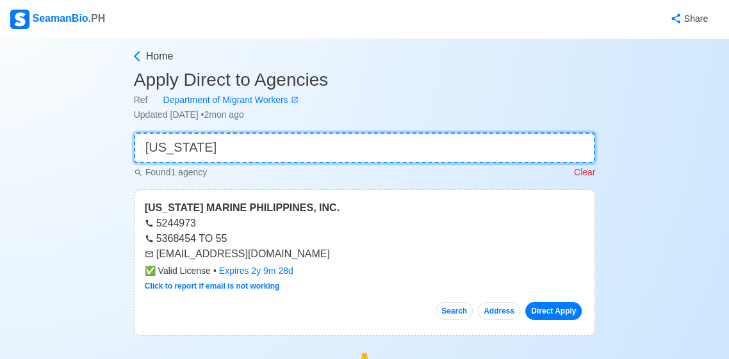
click at [465, 148] on input "[US_STATE]" at bounding box center [365, 148] width 462 height 31
type input "m"
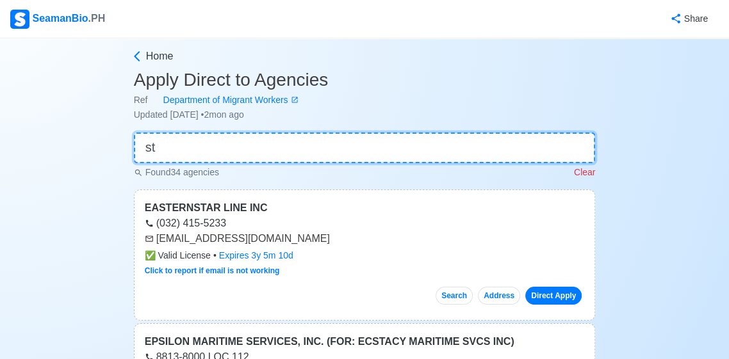
type input "s"
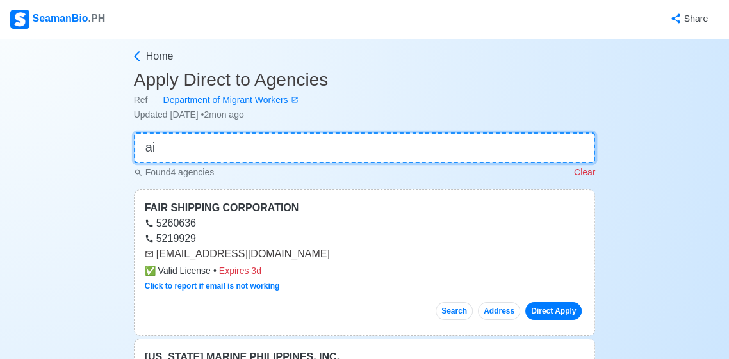
type input "a"
type input "A"
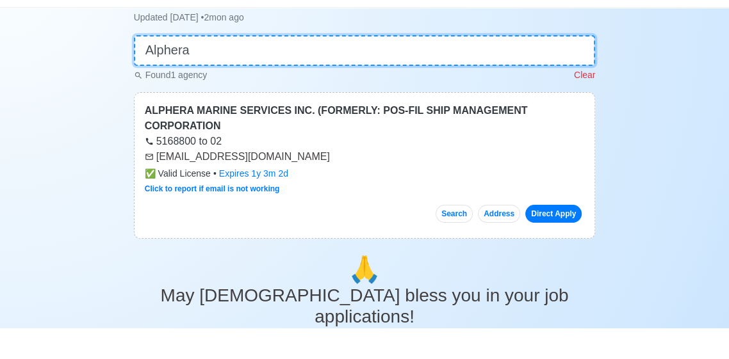
scroll to position [67, 0]
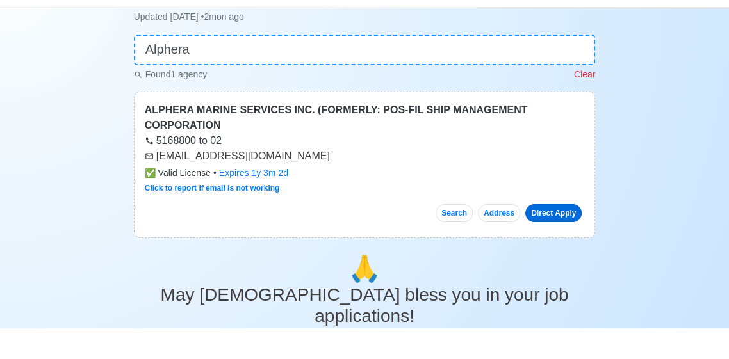
click at [568, 244] on link "Direct Apply" at bounding box center [553, 244] width 56 height 18
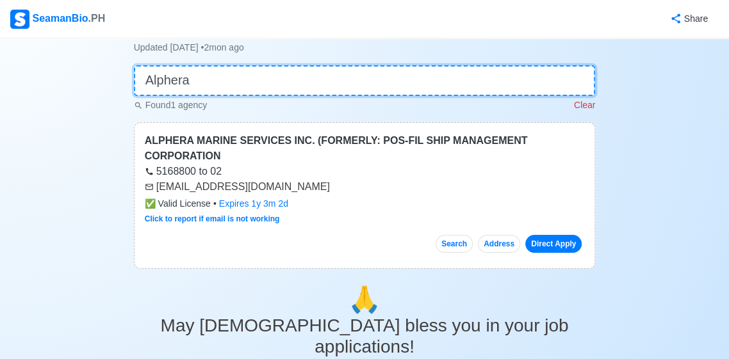
click at [484, 80] on input "Alphera" at bounding box center [365, 80] width 462 height 31
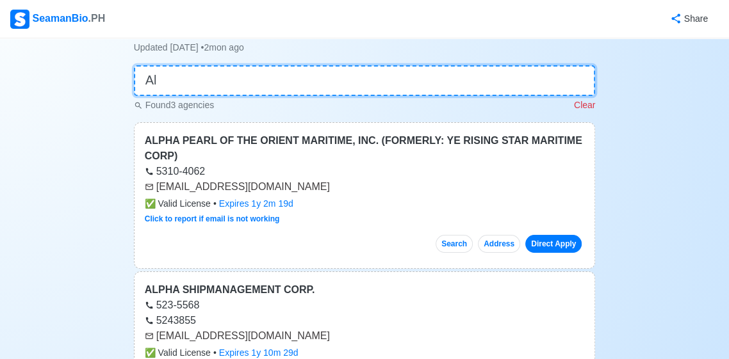
type input "A"
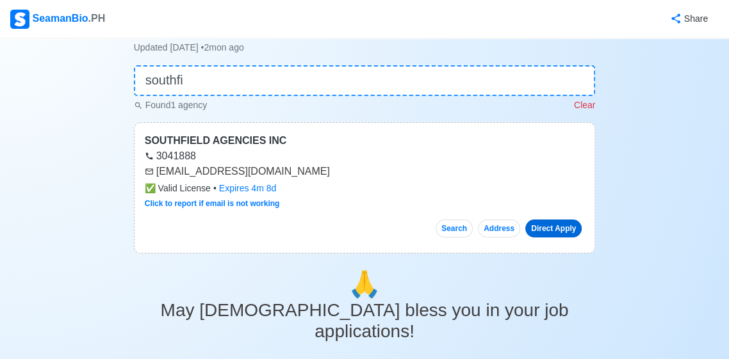
click at [568, 235] on link "Direct Apply" at bounding box center [553, 229] width 56 height 18
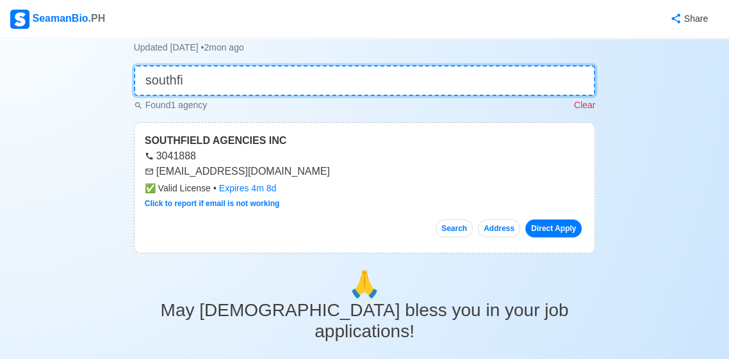
click at [541, 85] on input "southfi" at bounding box center [365, 80] width 462 height 31
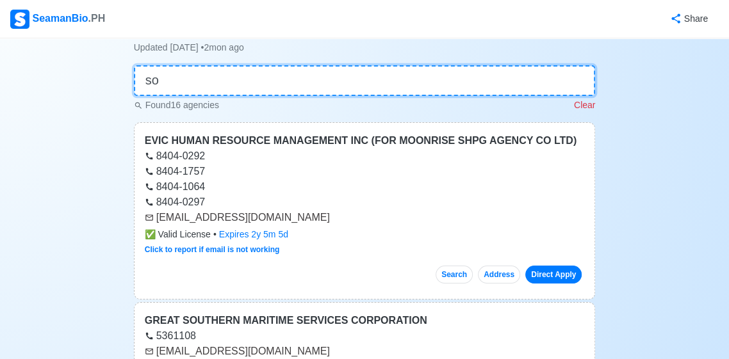
type input "s"
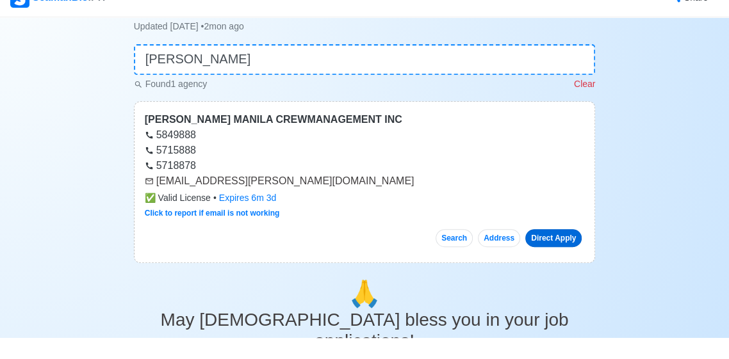
click at [560, 265] on link "Direct Apply" at bounding box center [553, 260] width 56 height 18
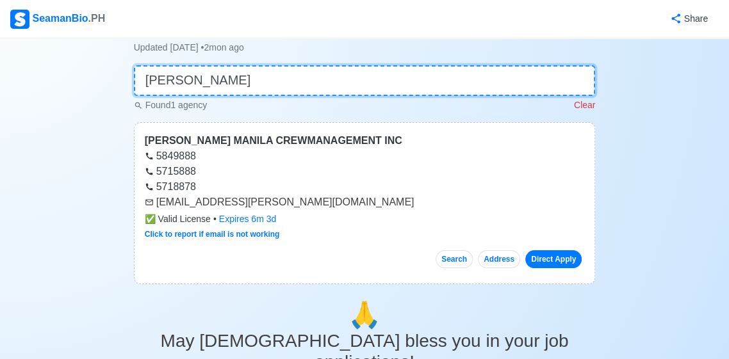
click at [536, 75] on input "vega" at bounding box center [365, 80] width 462 height 31
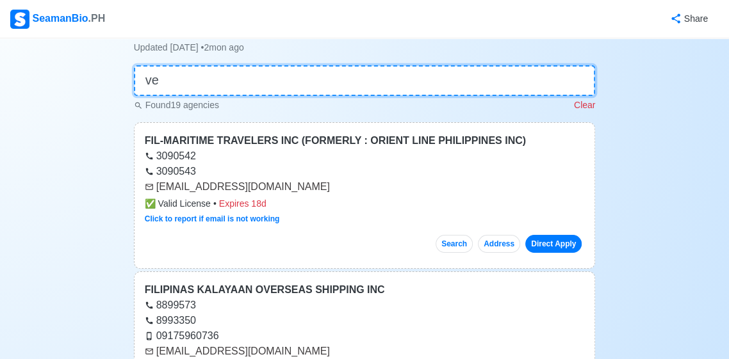
type input "v"
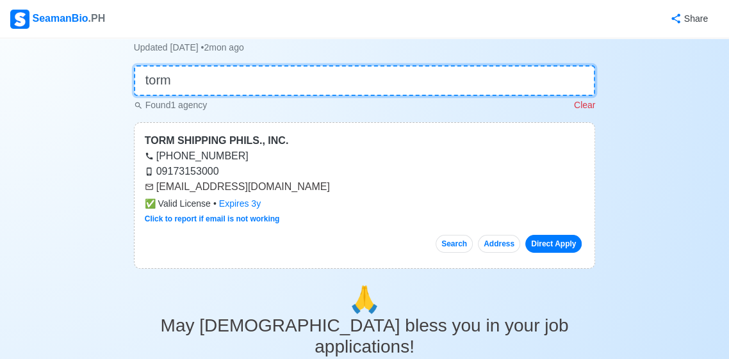
type input "torm"
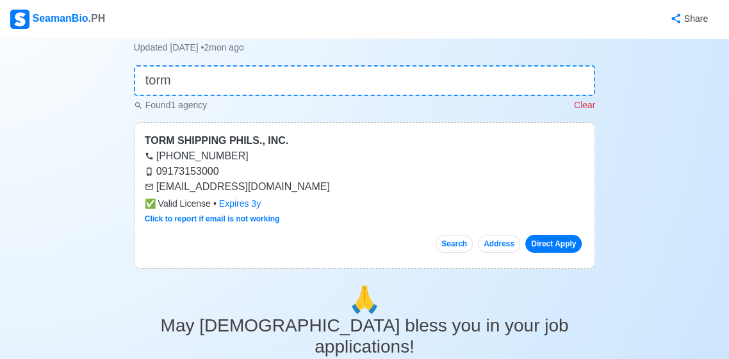
click at [566, 246] on link "Direct Apply" at bounding box center [553, 244] width 56 height 18
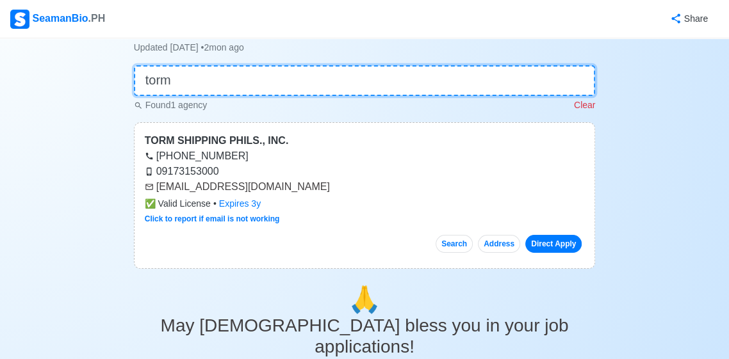
click at [490, 79] on input "torm" at bounding box center [365, 80] width 462 height 31
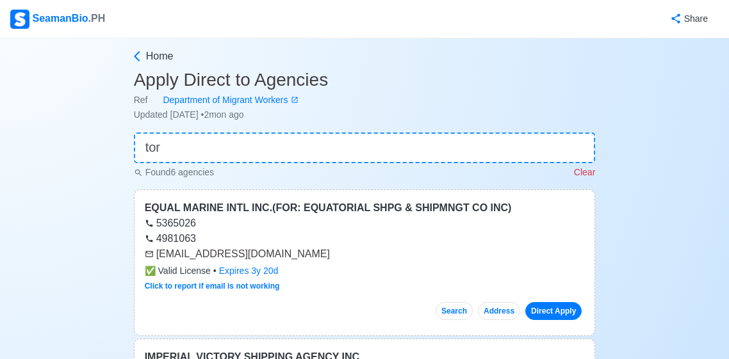
scroll to position [67, 0]
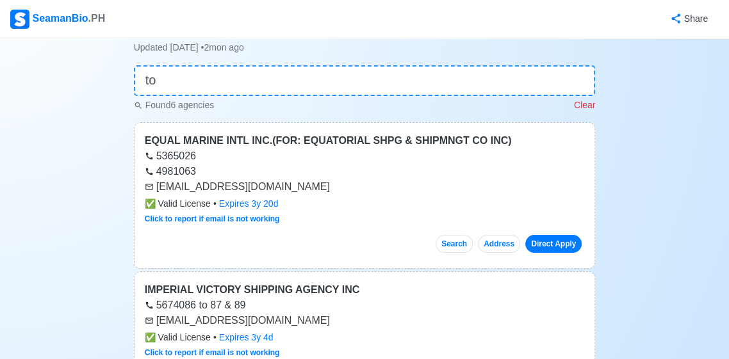
type input "t"
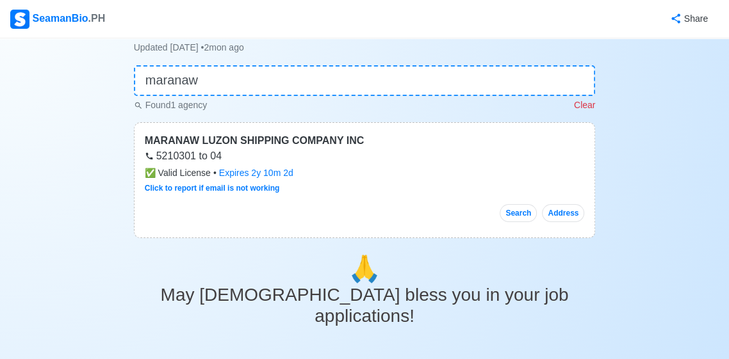
click at [426, 203] on div "Search Address" at bounding box center [365, 208] width 440 height 28
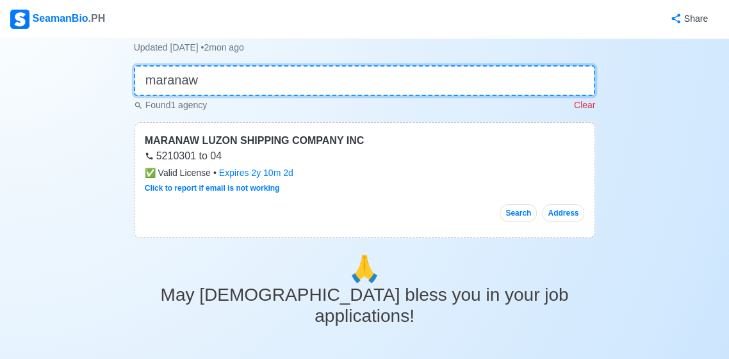
click at [534, 85] on input "maranaw" at bounding box center [365, 80] width 462 height 31
type input "m"
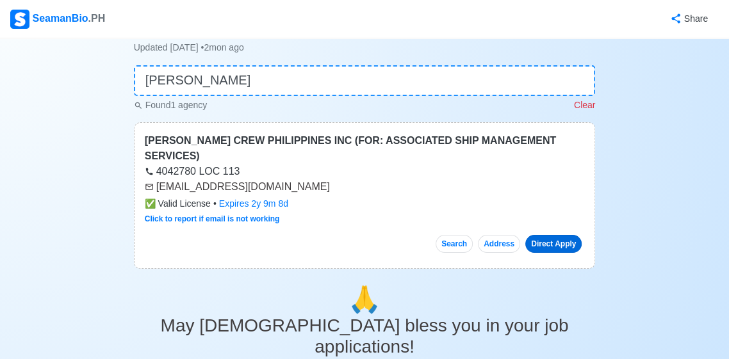
click at [564, 235] on link "Direct Apply" at bounding box center [553, 244] width 56 height 18
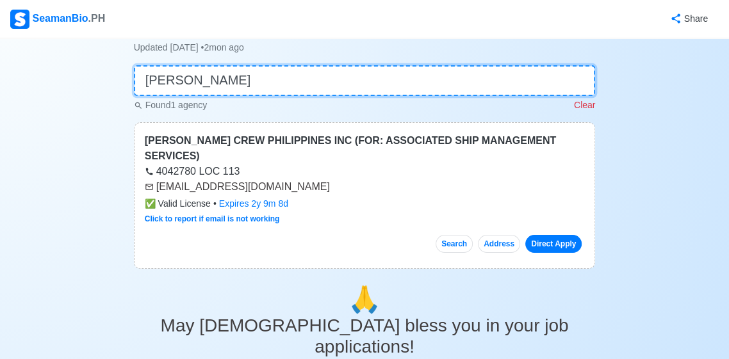
click at [524, 87] on input "[PERSON_NAME]" at bounding box center [365, 80] width 462 height 31
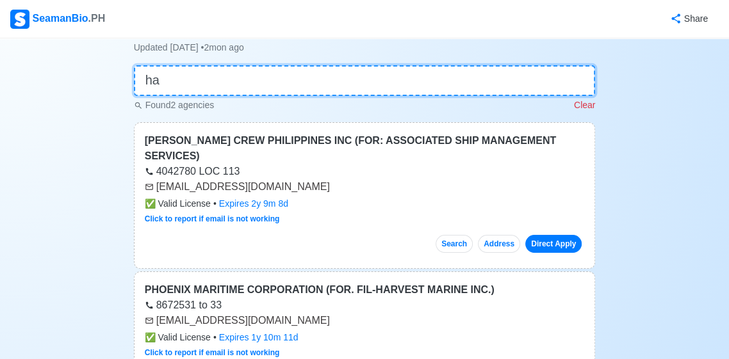
type input "h"
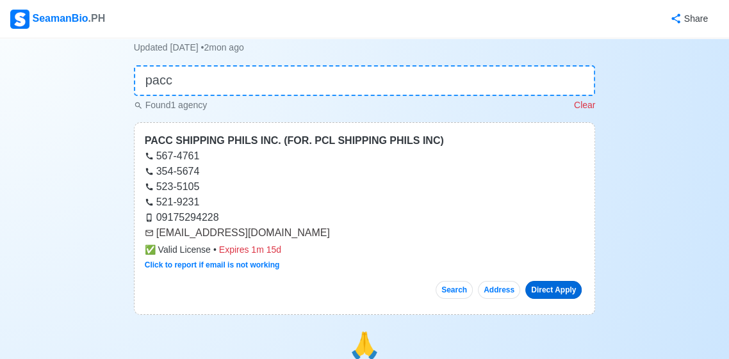
click at [561, 297] on link "Direct Apply" at bounding box center [553, 290] width 56 height 18
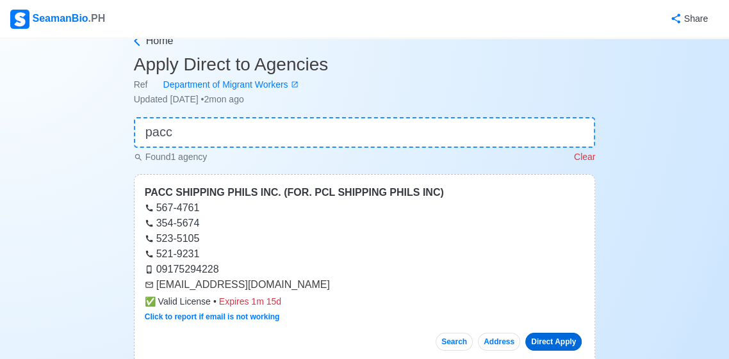
scroll to position [0, 0]
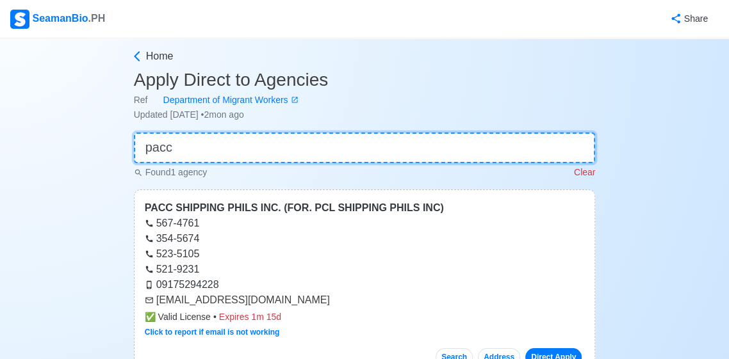
click at [502, 147] on input "pacc" at bounding box center [365, 148] width 462 height 31
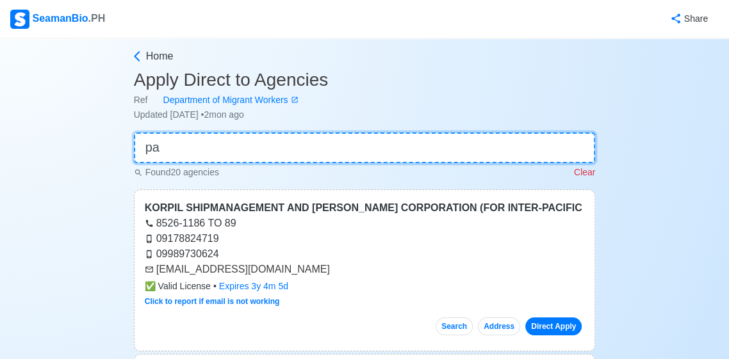
type input "p"
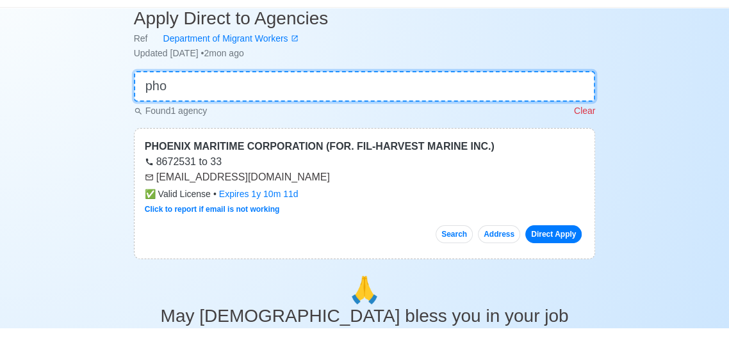
scroll to position [31, 0]
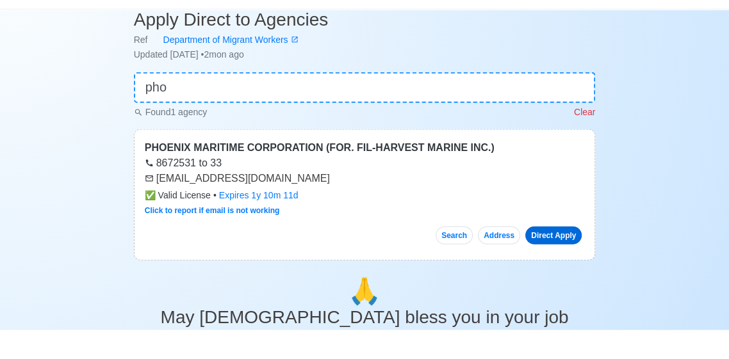
click at [565, 266] on link "Direct Apply" at bounding box center [553, 265] width 56 height 18
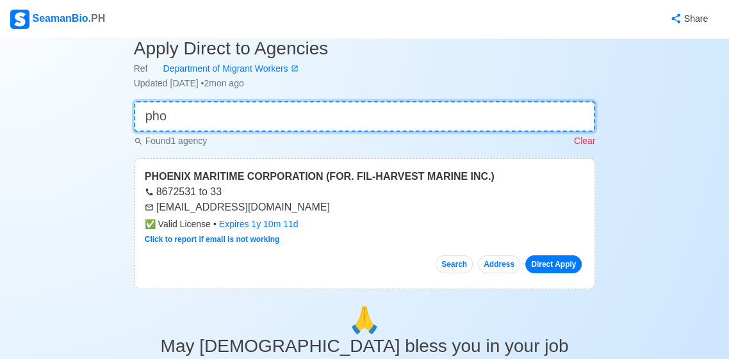
click at [489, 116] on input "pho" at bounding box center [365, 116] width 462 height 31
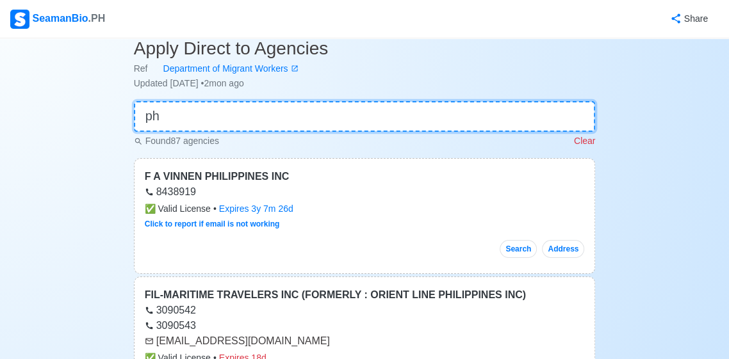
type input "p"
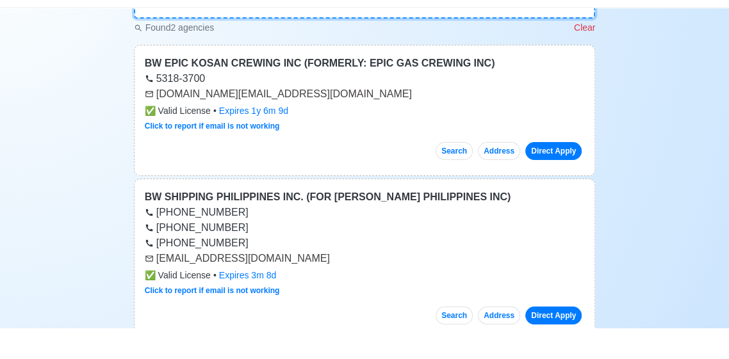
scroll to position [115, 0]
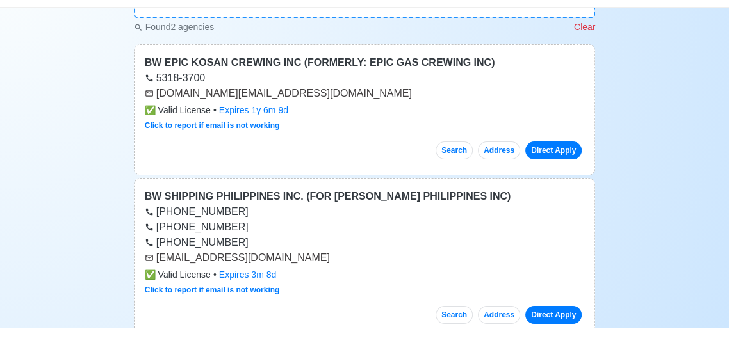
click at [566, 178] on link "Direct Apply" at bounding box center [553, 181] width 56 height 18
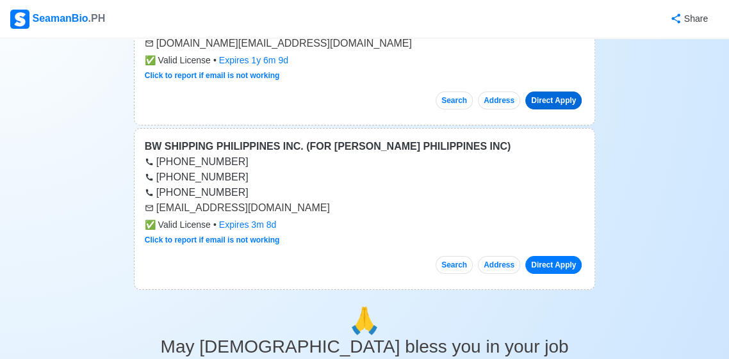
scroll to position [198, 0]
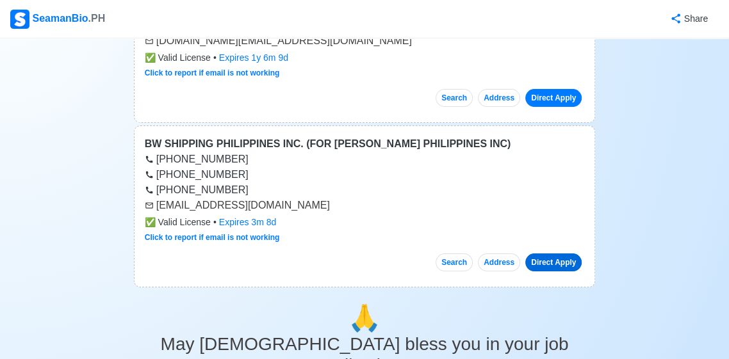
click at [569, 264] on link "Direct Apply" at bounding box center [553, 263] width 56 height 18
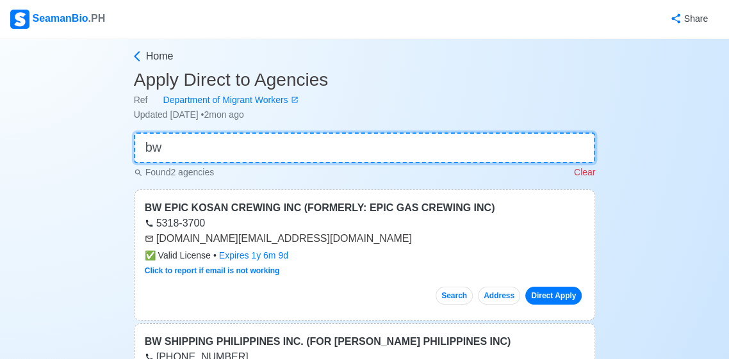
click at [472, 143] on input "bw" at bounding box center [365, 148] width 462 height 31
type input "b"
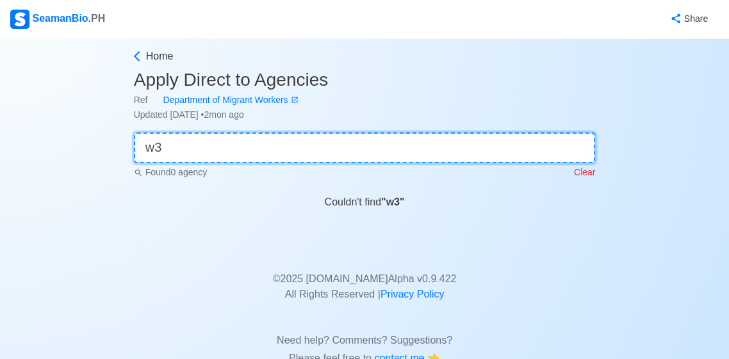
type input "w"
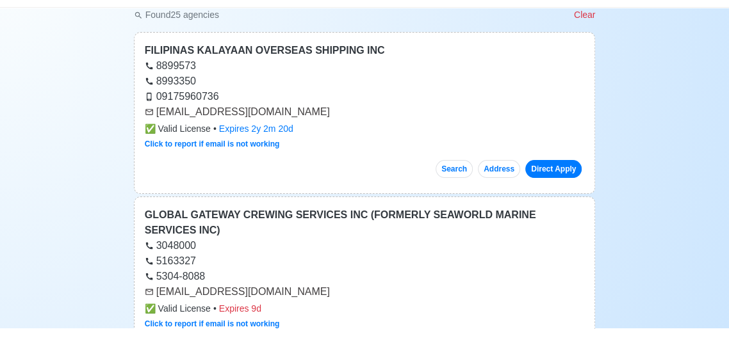
scroll to position [128, 0]
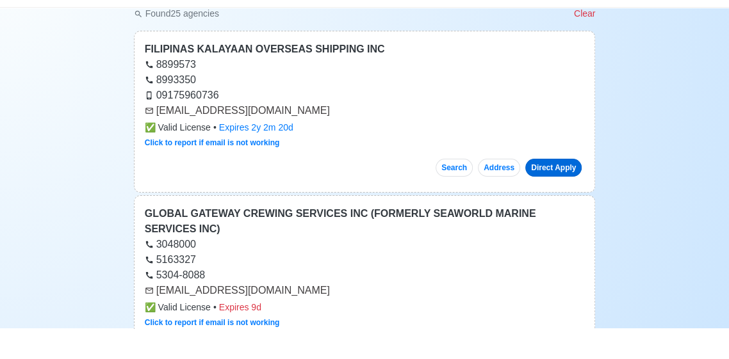
click at [566, 202] on link "Direct Apply" at bounding box center [553, 199] width 56 height 18
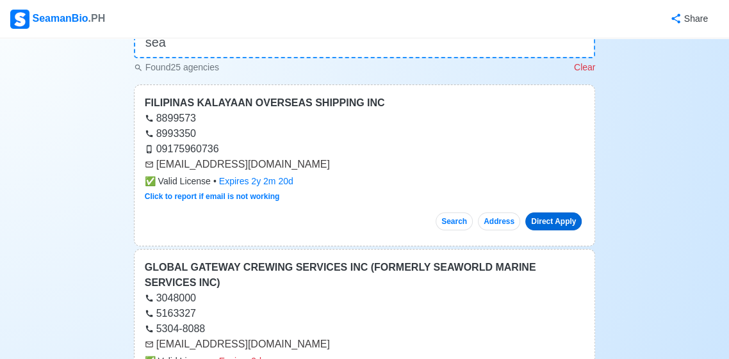
scroll to position [0, 0]
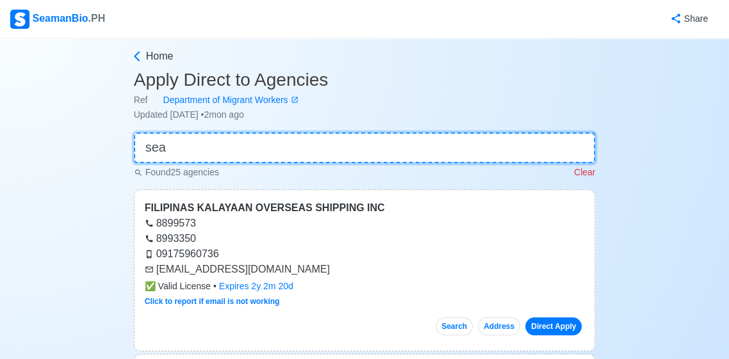
click at [438, 154] on input "sea" at bounding box center [365, 148] width 462 height 31
type input "s"
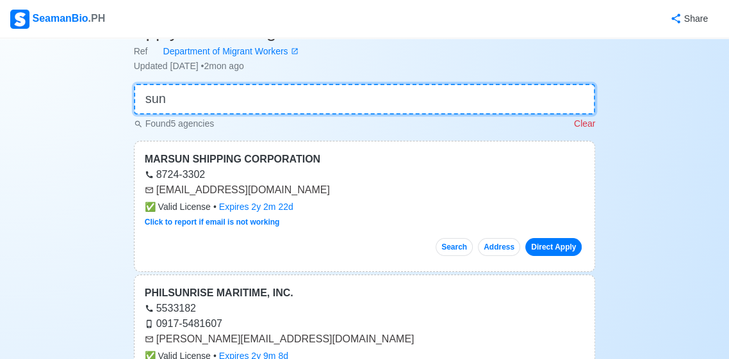
scroll to position [47, 0]
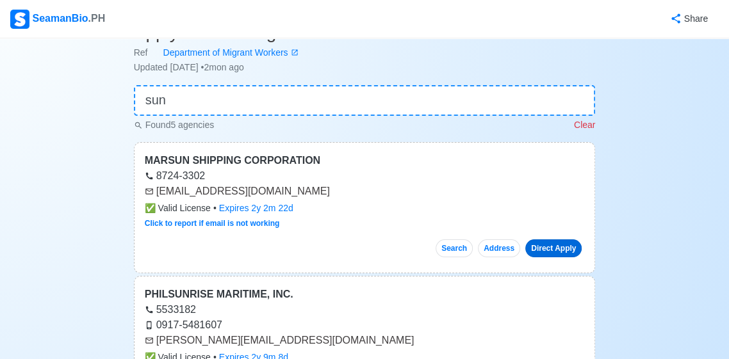
click at [566, 250] on link "Direct Apply" at bounding box center [553, 249] width 56 height 18
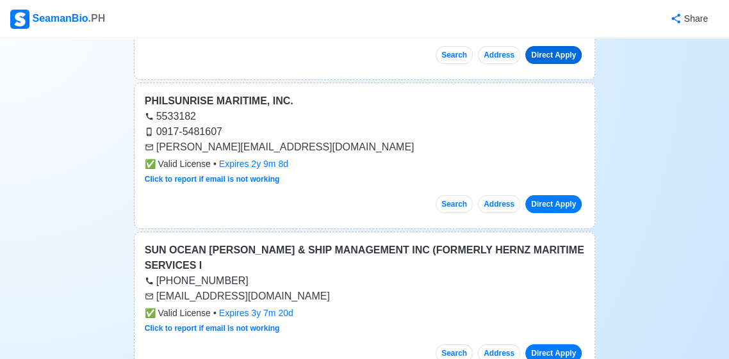
scroll to position [267, 0]
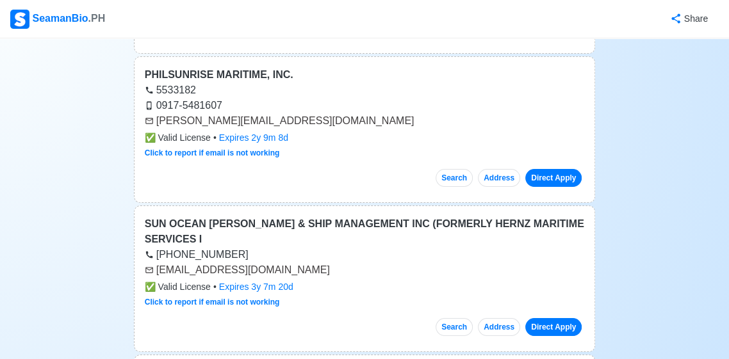
click at [567, 178] on link "Direct Apply" at bounding box center [553, 178] width 56 height 18
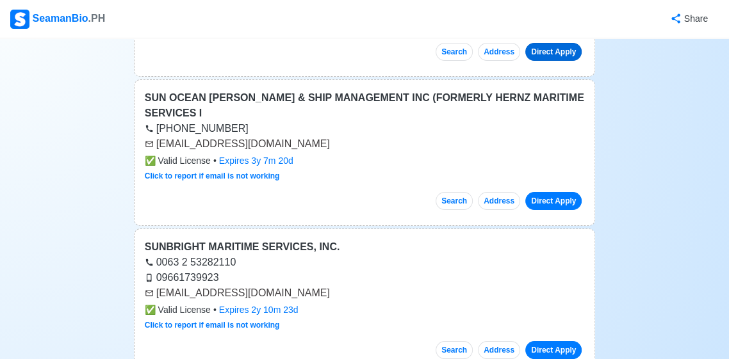
scroll to position [394, 0]
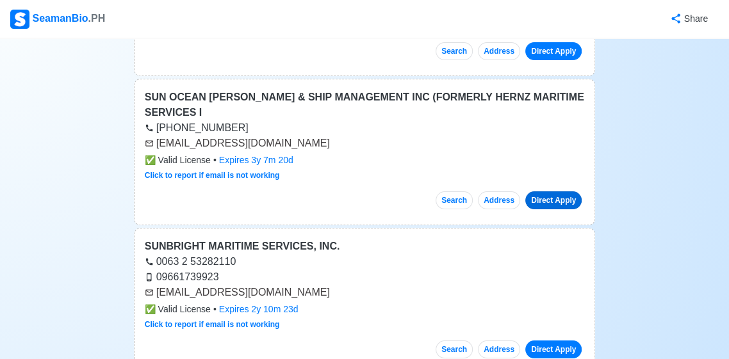
click at [567, 205] on link "Direct Apply" at bounding box center [553, 201] width 56 height 18
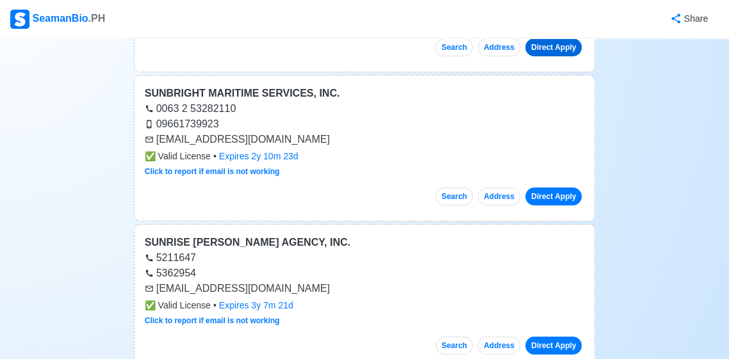
scroll to position [568, 0]
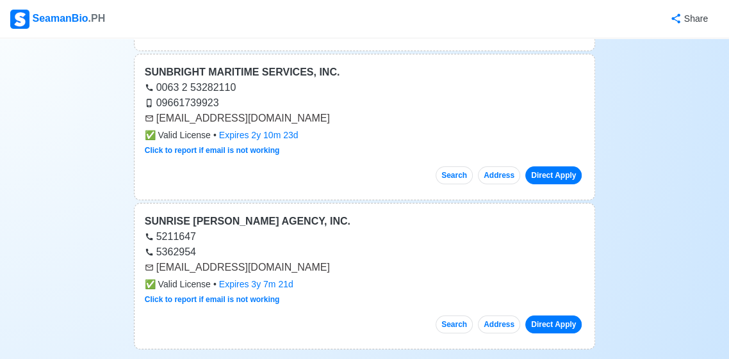
click at [569, 178] on link "Direct Apply" at bounding box center [553, 176] width 56 height 18
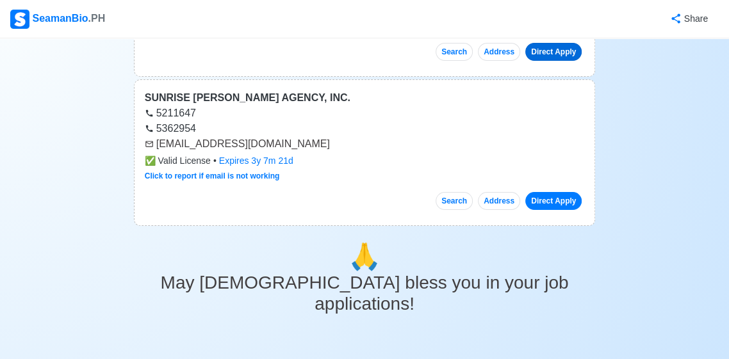
scroll to position [695, 0]
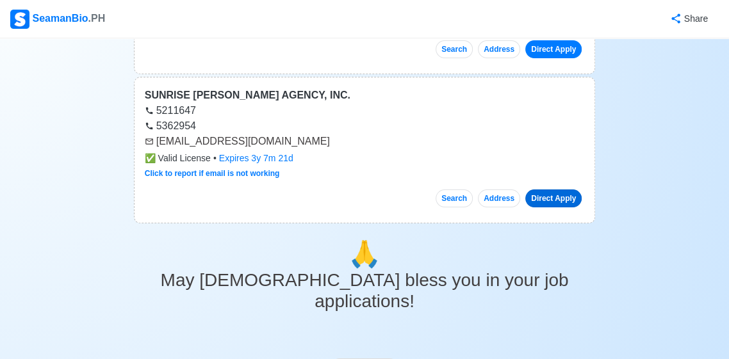
click at [568, 201] on link "Direct Apply" at bounding box center [553, 199] width 56 height 18
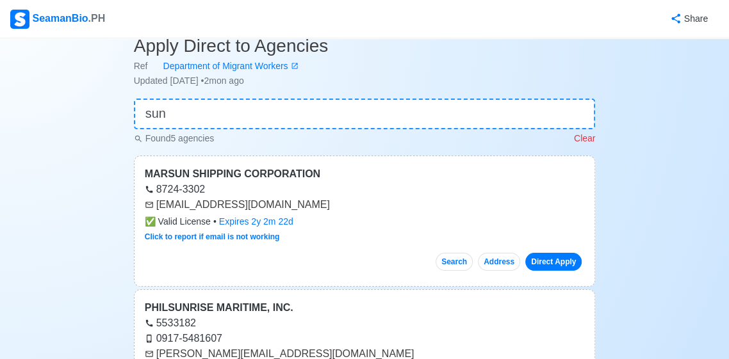
scroll to position [0, 0]
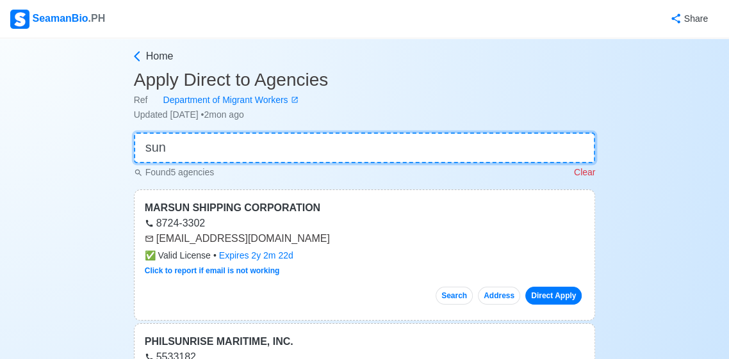
click at [401, 150] on input "sun" at bounding box center [365, 148] width 462 height 31
type input "s"
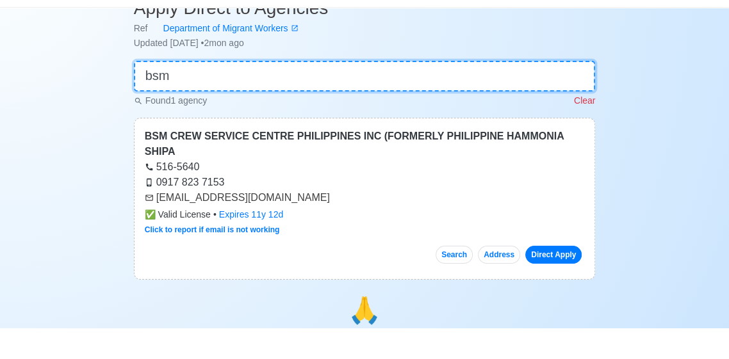
scroll to position [42, 0]
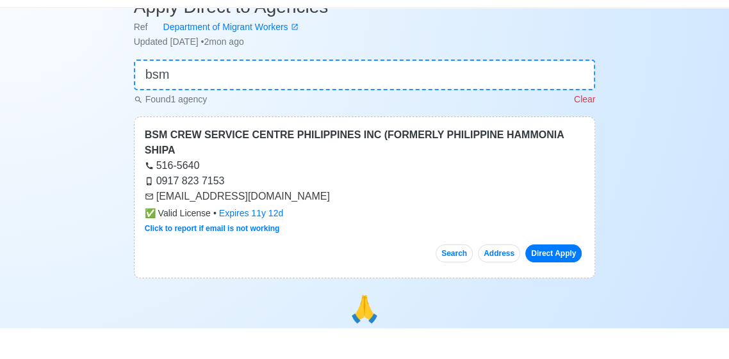
click at [568, 289] on link "Direct Apply" at bounding box center [553, 285] width 56 height 18
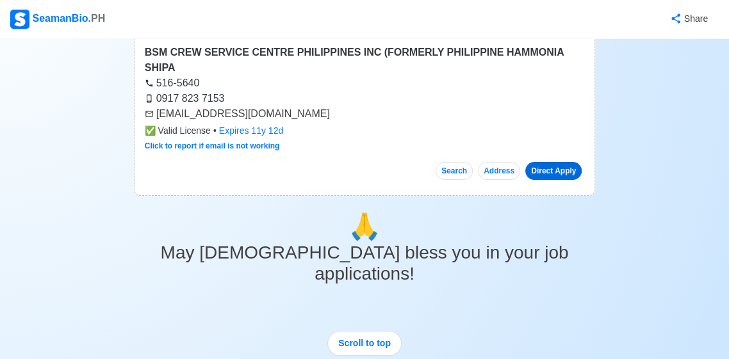
scroll to position [0, 0]
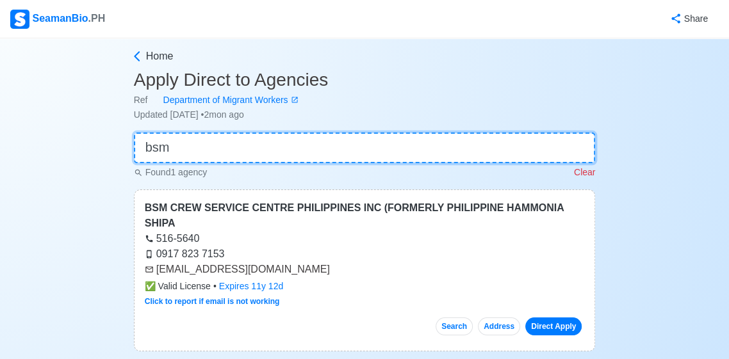
click at [558, 143] on input "bsm" at bounding box center [365, 148] width 462 height 31
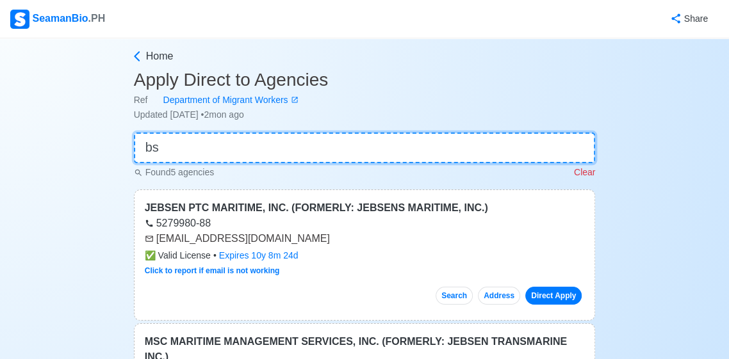
type input "b"
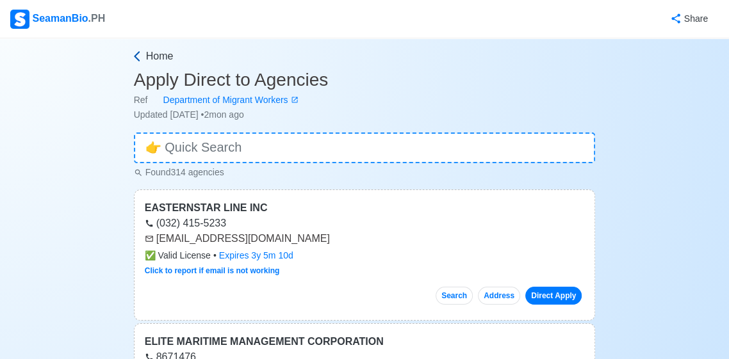
click at [141, 62] on icon at bounding box center [137, 56] width 13 height 13
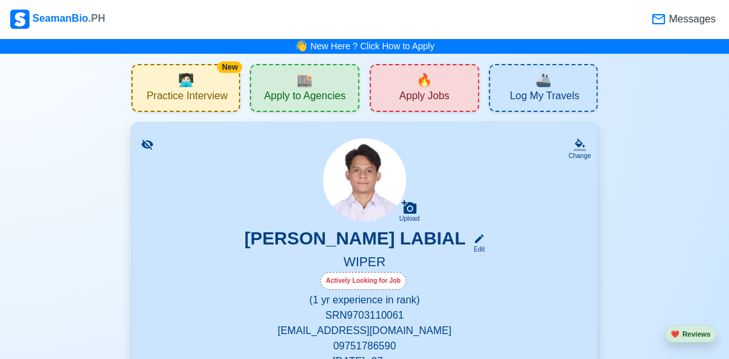
click at [680, 24] on span "Messages" at bounding box center [690, 19] width 49 height 15
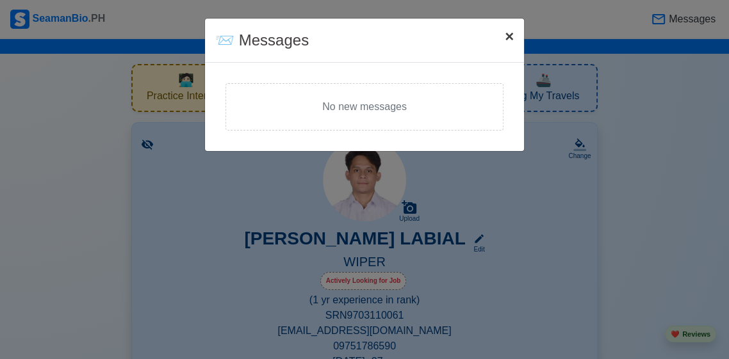
click at [519, 42] on button "× Close" at bounding box center [509, 37] width 29 height 36
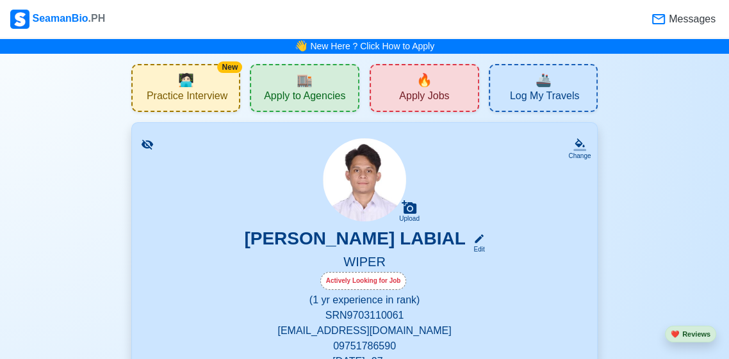
click at [156, 92] on span "Practice Interview" at bounding box center [187, 98] width 81 height 16
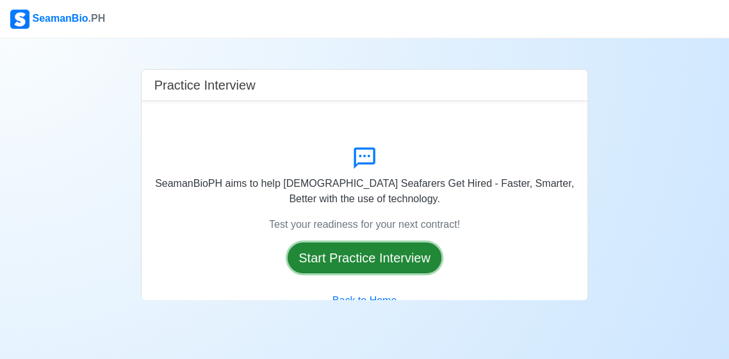
click at [424, 270] on button "Start Practice Interview" at bounding box center [365, 258] width 154 height 31
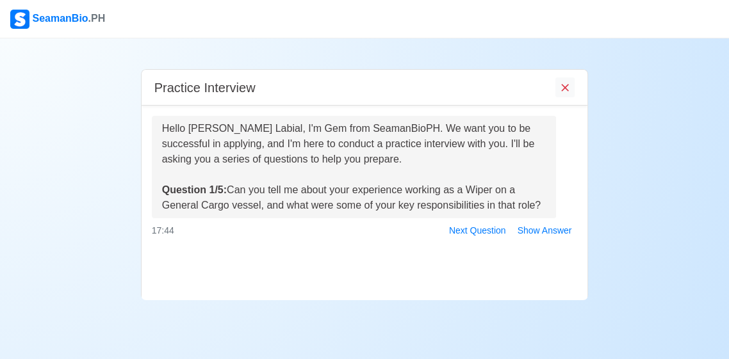
scroll to position [61, 0]
click at [670, 179] on div "Practice Interview Hello [PERSON_NAME] Labial, I'm Gem from SeamanBioPH. We wan…" at bounding box center [364, 169] width 729 height 262
click at [547, 221] on button "Show Answer" at bounding box center [545, 231] width 66 height 20
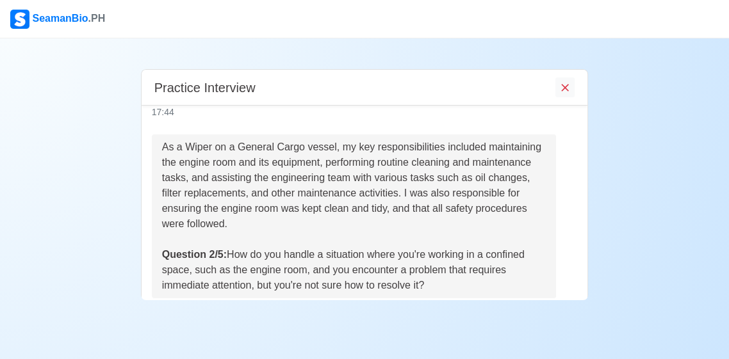
scroll to position [187, 0]
click at [560, 301] on button "Show Answer" at bounding box center [545, 311] width 66 height 20
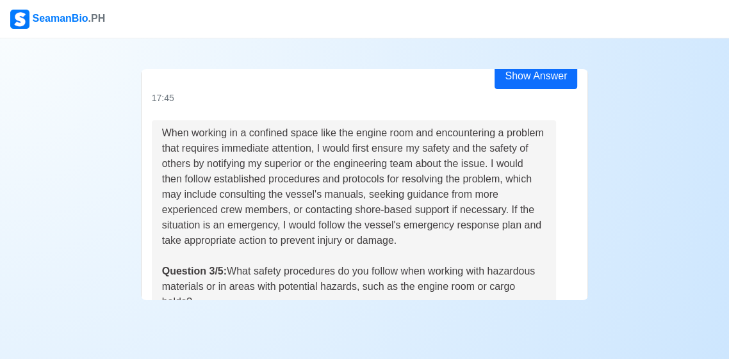
scroll to position [393, 0]
click at [563, 220] on div "When working in a confined space like the engine room and encountering a proble…" at bounding box center [364, 230] width 445 height 217
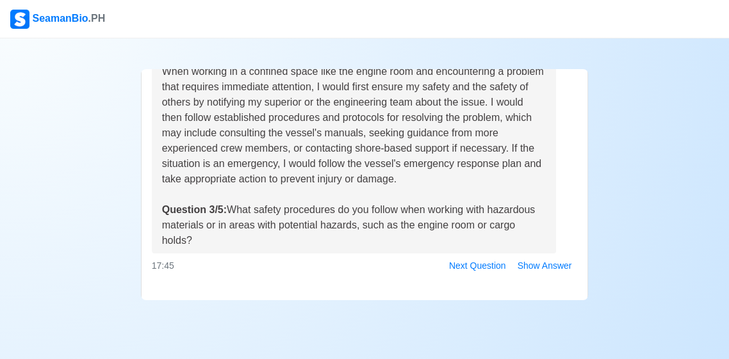
scroll to position [60, 0]
click at [554, 256] on button "Show Answer" at bounding box center [545, 266] width 66 height 20
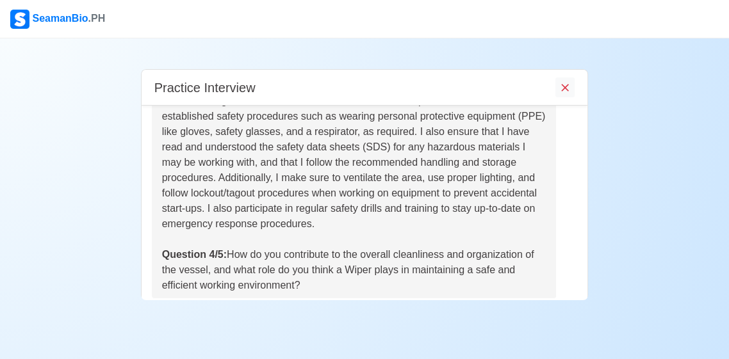
scroll to position [49, 0]
click at [550, 301] on button "Show Answer" at bounding box center [545, 311] width 66 height 20
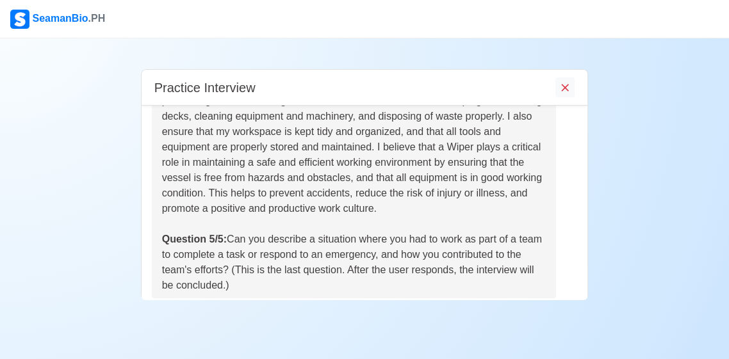
scroll to position [1114, 0]
click at [561, 301] on button "Show Answer" at bounding box center [545, 311] width 66 height 20
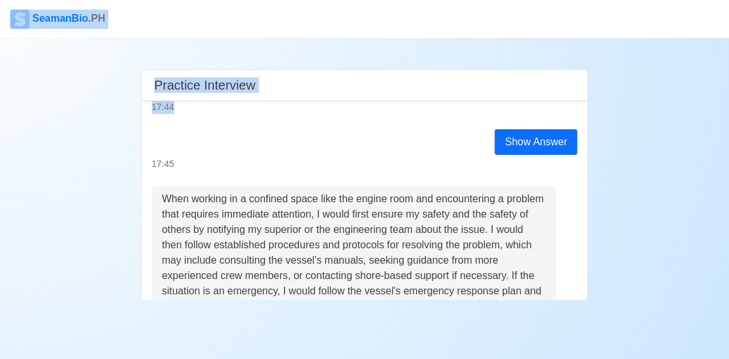
scroll to position [370, 0]
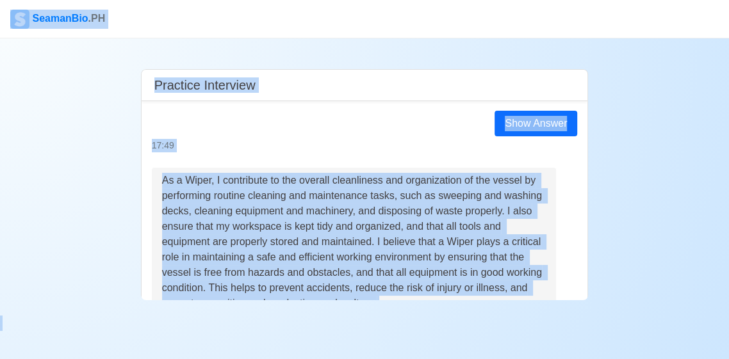
click at [189, 153] on div "17:49" at bounding box center [365, 145] width 426 height 13
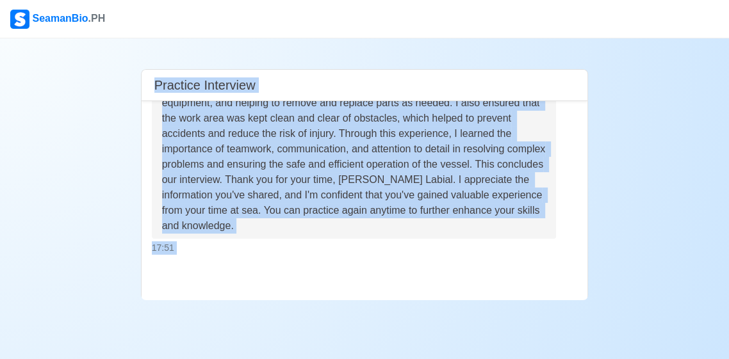
scroll to position [1469, 0]
copy div "Practice Interview Hello [PERSON_NAME] Labial, I'm Gem from SeamanBioPH. We wan…"
